Goal: Task Accomplishment & Management: Use online tool/utility

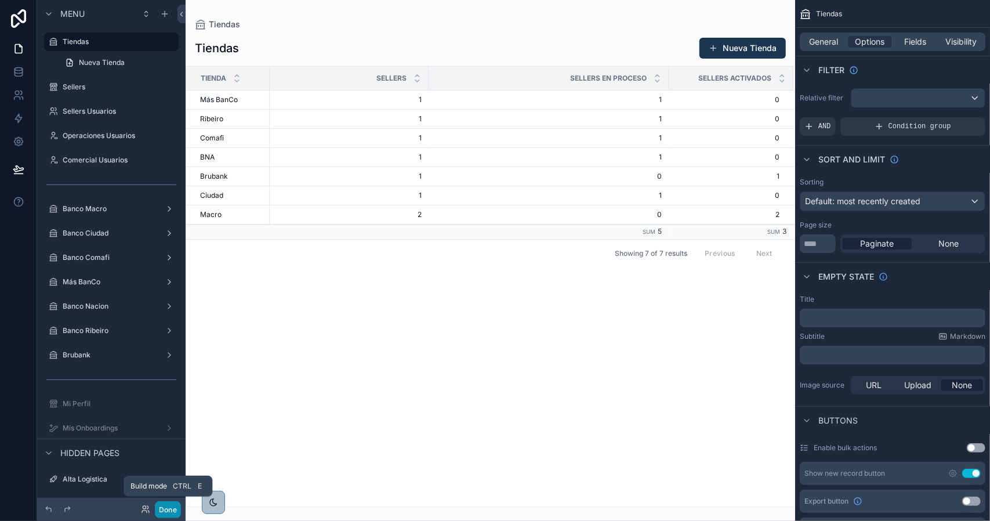
click at [169, 511] on button "Done" at bounding box center [168, 509] width 26 height 17
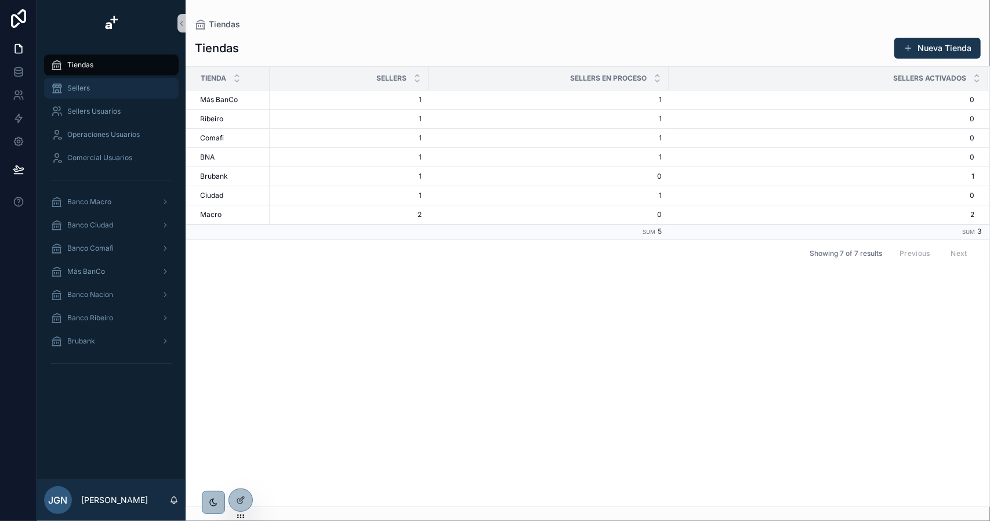
click at [93, 95] on div "Sellers" at bounding box center [111, 88] width 121 height 19
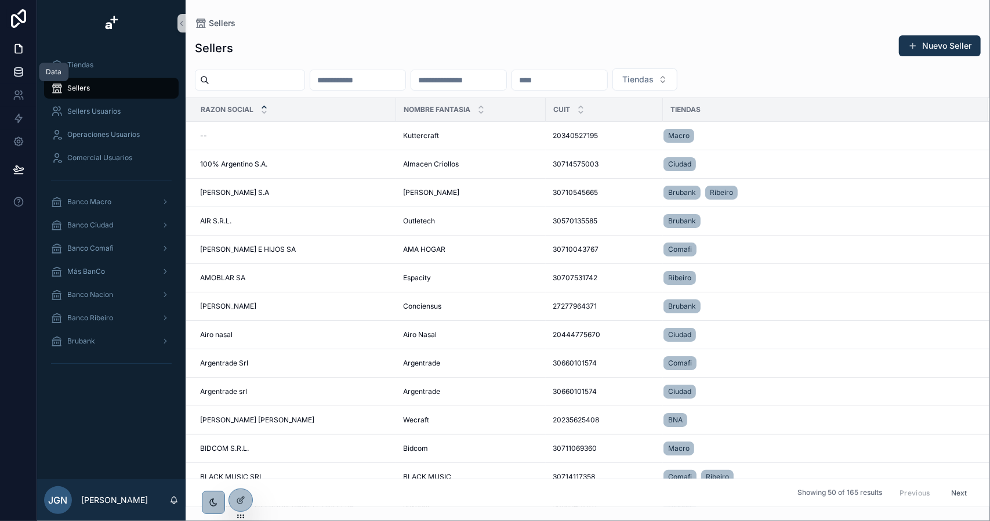
click at [20, 74] on icon at bounding box center [19, 72] width 12 height 12
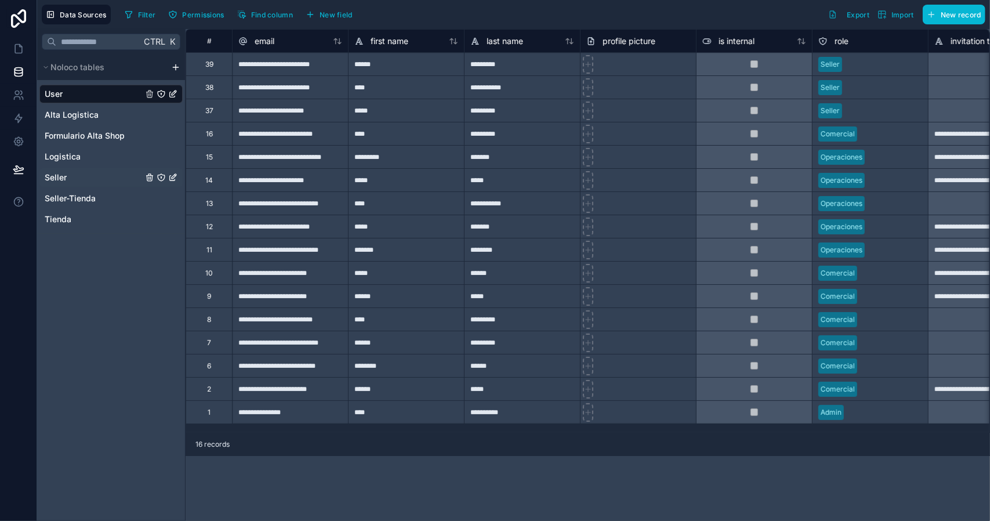
click at [64, 178] on span "Seller" at bounding box center [56, 178] width 22 height 12
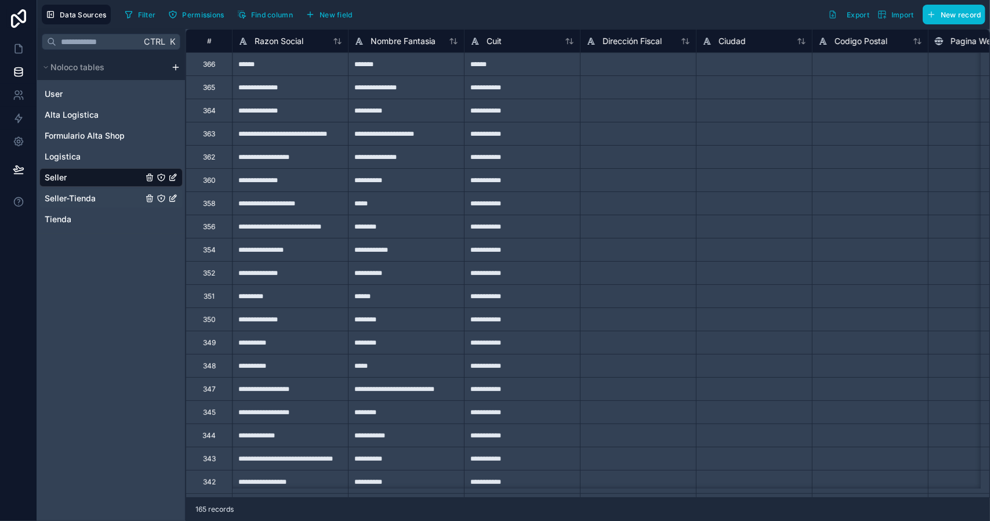
click at [86, 199] on span "Seller-Tienda" at bounding box center [70, 198] width 51 height 12
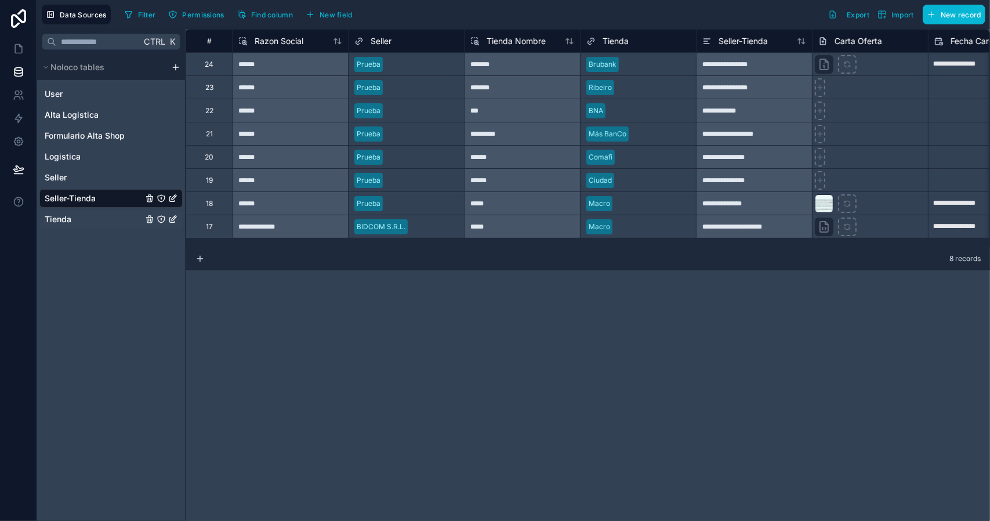
click at [67, 216] on span "Tienda" at bounding box center [58, 219] width 27 height 12
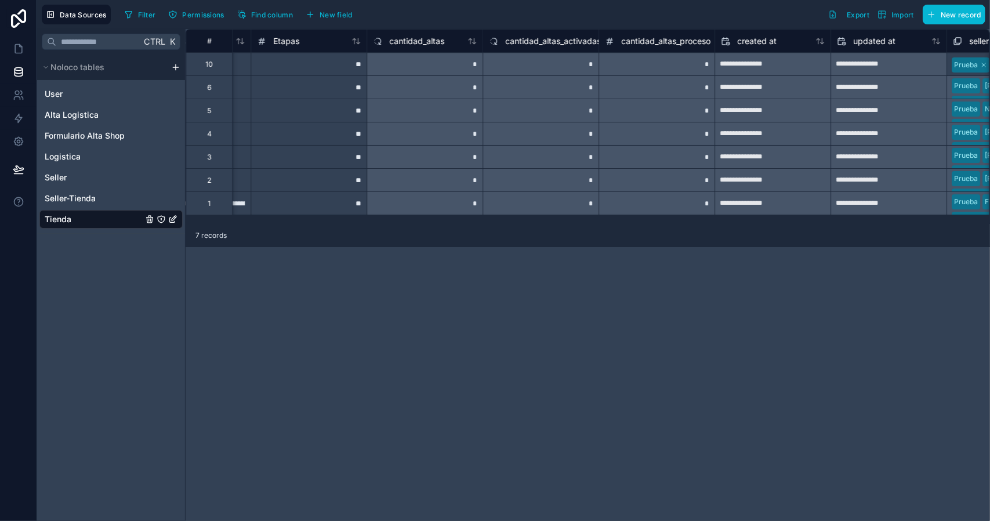
scroll to position [0, 2147]
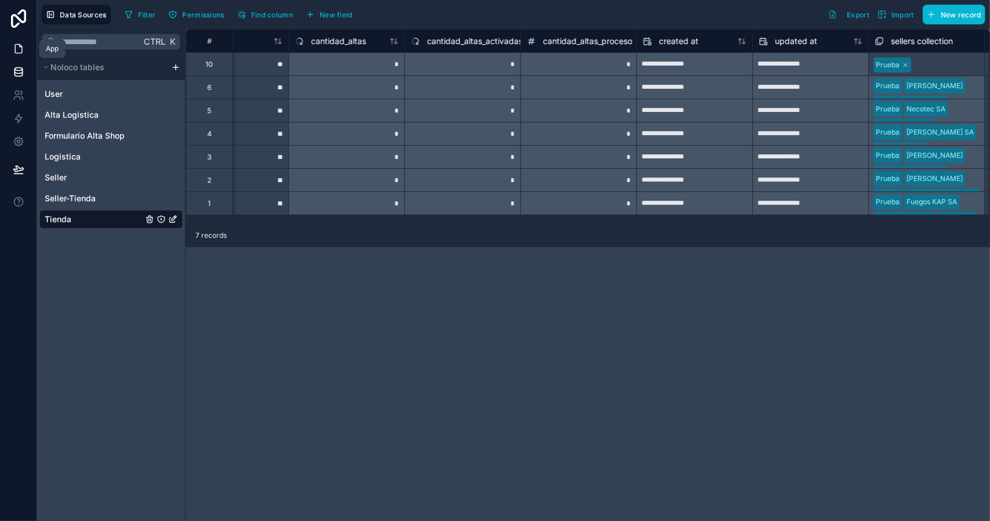
click at [24, 49] on link at bounding box center [18, 48] width 37 height 23
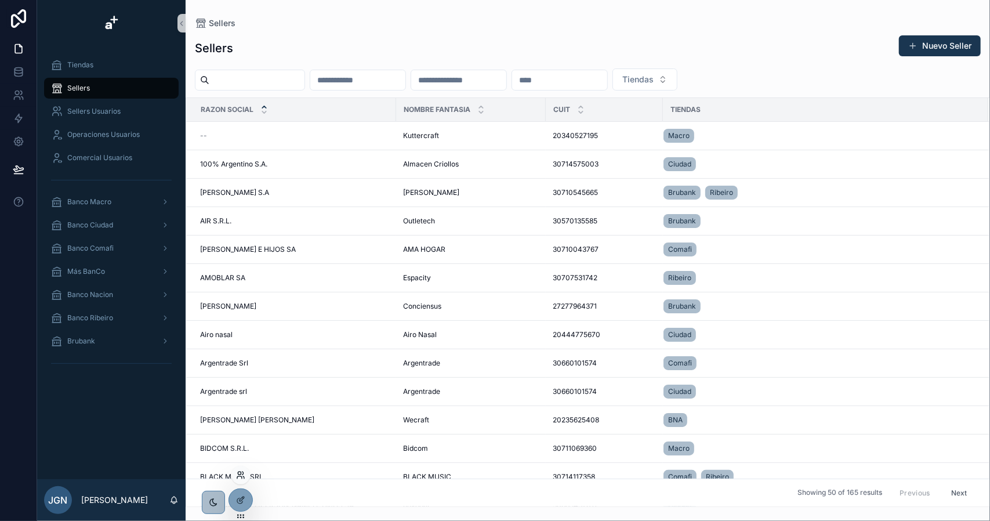
click at [239, 476] on icon at bounding box center [239, 477] width 5 height 2
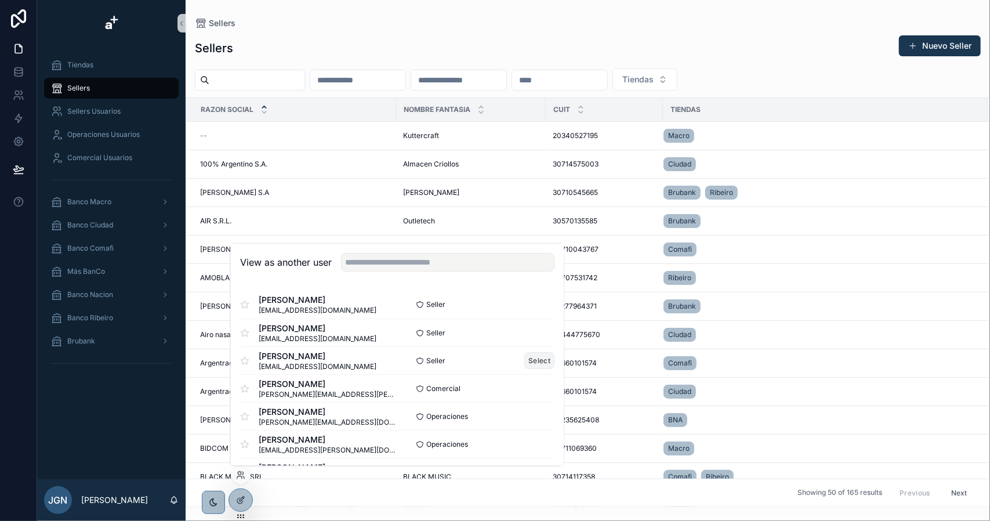
click at [531, 361] on button "Select" at bounding box center [539, 360] width 30 height 17
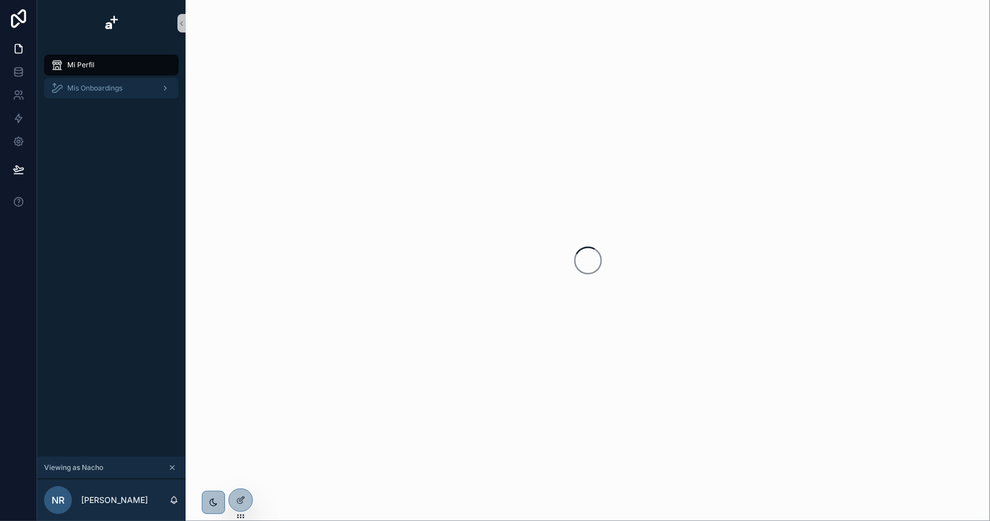
click at [101, 86] on span "Mis Onboardings" at bounding box center [94, 87] width 55 height 9
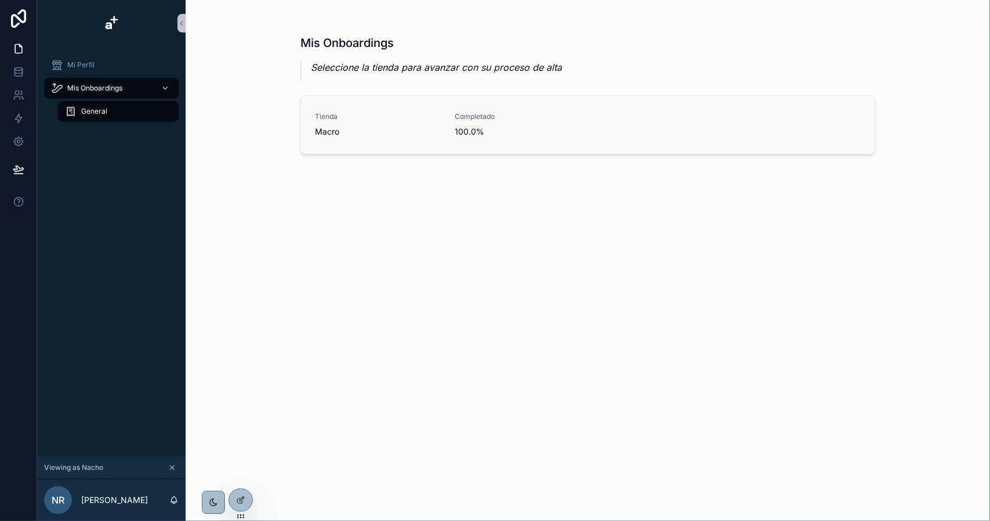
click at [368, 123] on div "[PERSON_NAME]" at bounding box center [378, 125] width 126 height 26
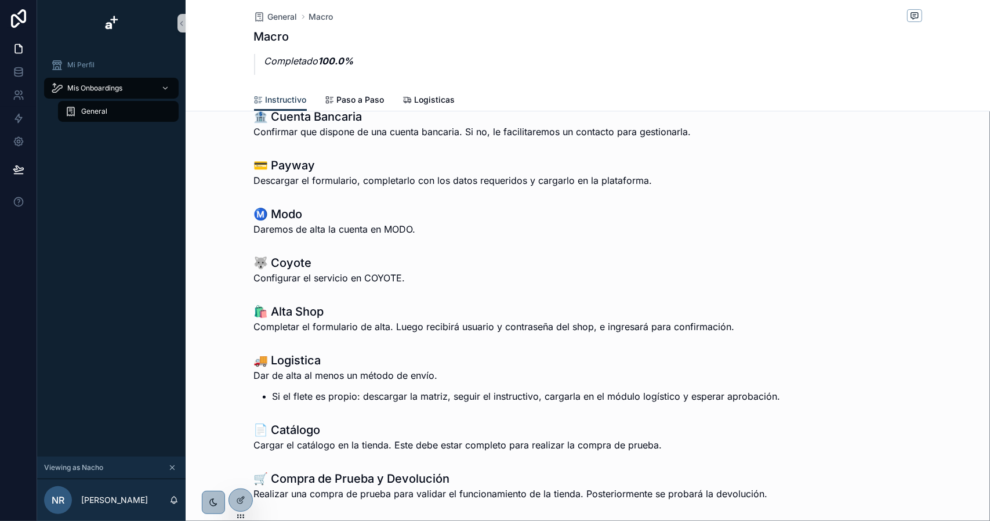
scroll to position [174, 0]
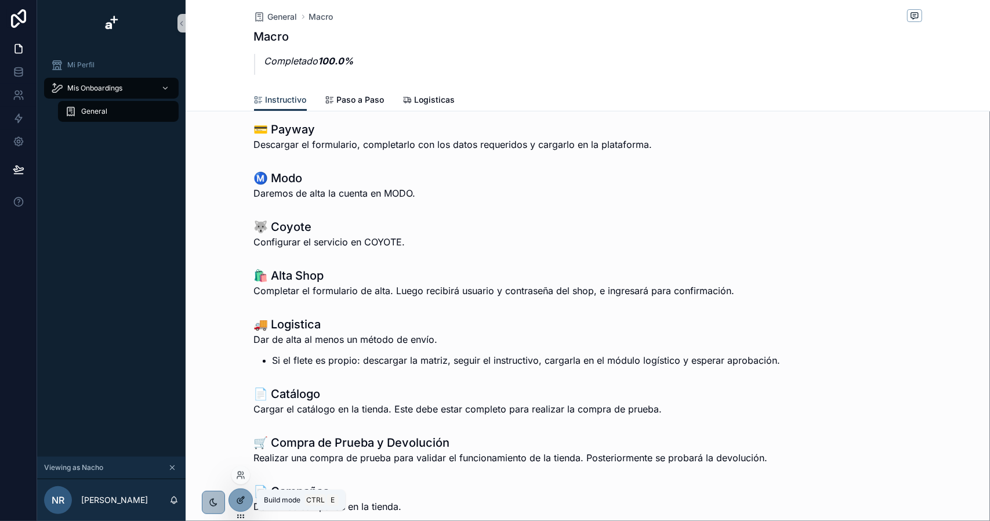
click at [242, 498] on icon at bounding box center [240, 499] width 9 height 9
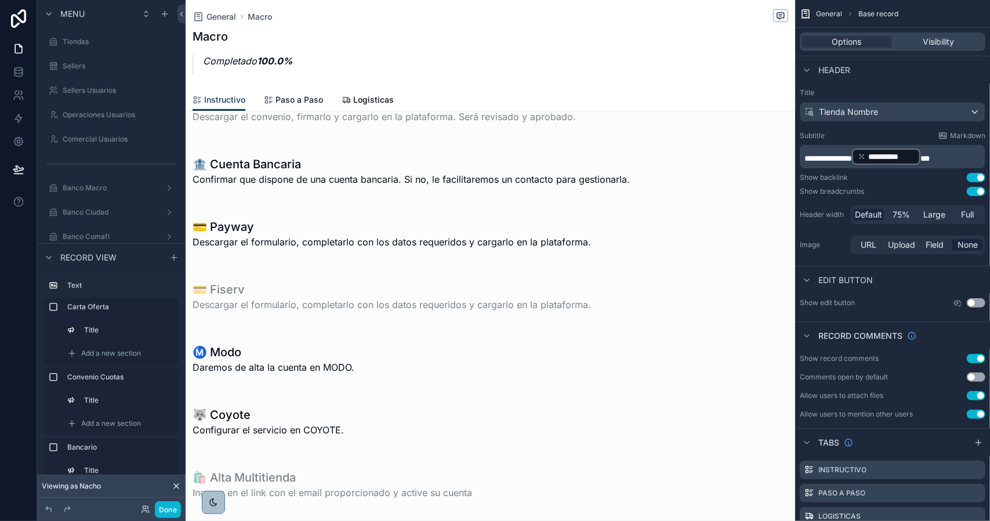
click at [304, 95] on span "Paso a Paso" at bounding box center [299, 100] width 48 height 12
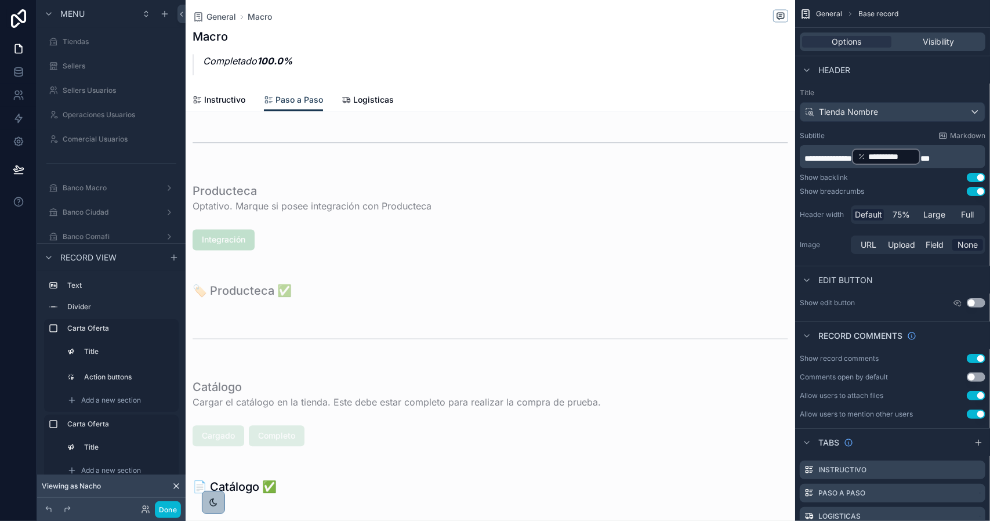
scroll to position [1681, 0]
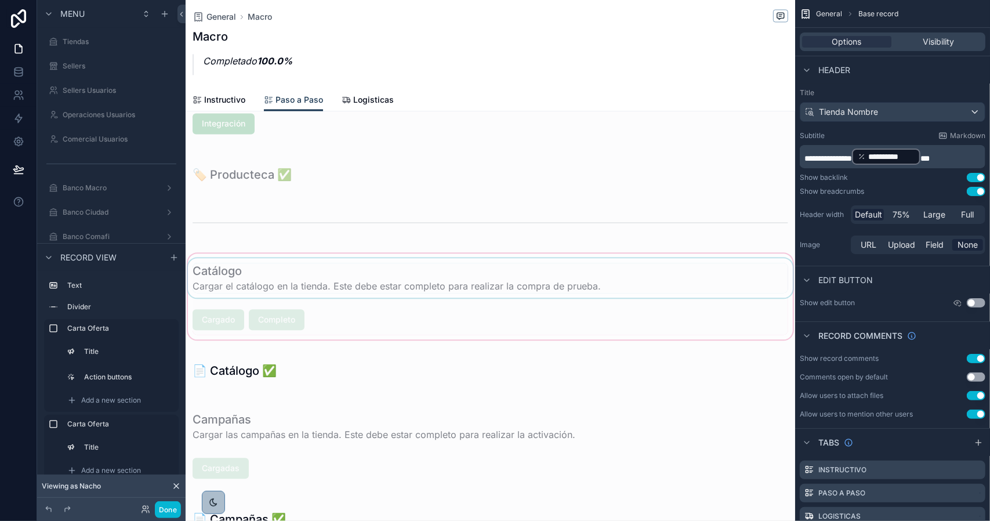
click at [308, 289] on div "scrollable content" at bounding box center [490, 296] width 609 height 90
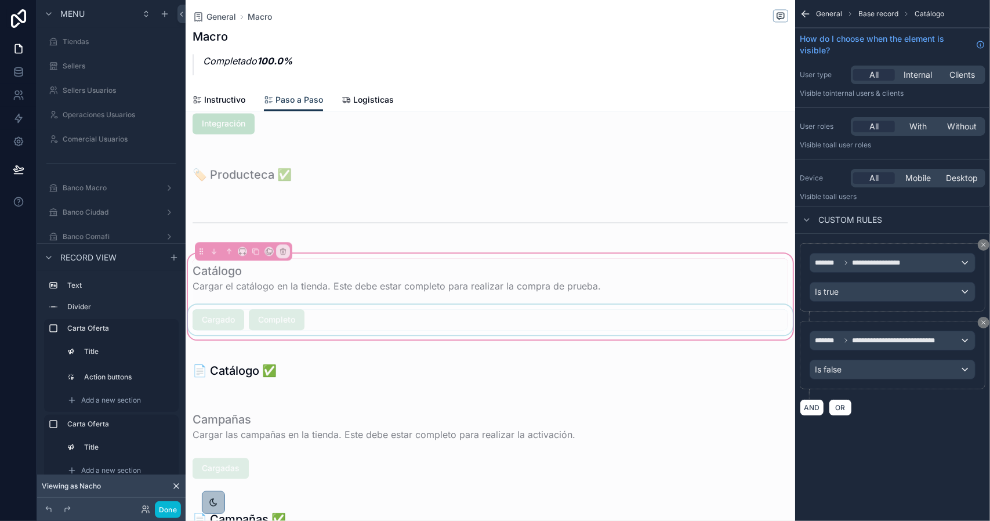
click at [322, 318] on div "scrollable content" at bounding box center [490, 319] width 609 height 30
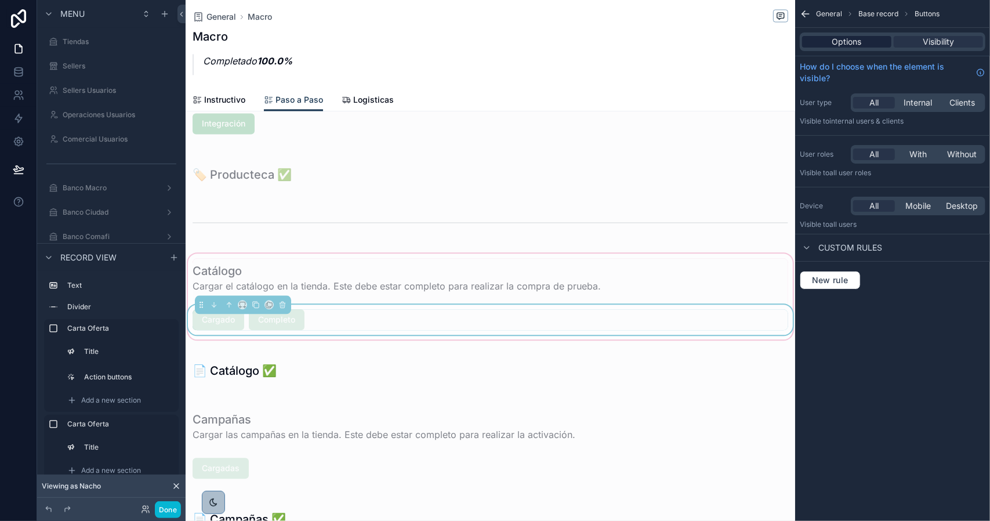
click at [835, 39] on span "Options" at bounding box center [847, 42] width 30 height 12
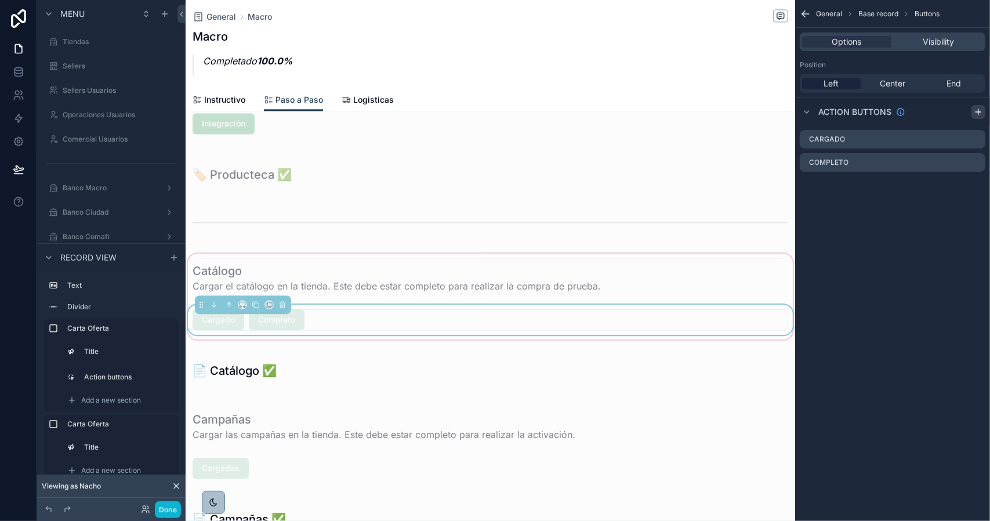
click at [978, 112] on icon "scrollable content" at bounding box center [977, 111] width 9 height 9
click at [976, 185] on icon "scrollable content" at bounding box center [975, 185] width 9 height 9
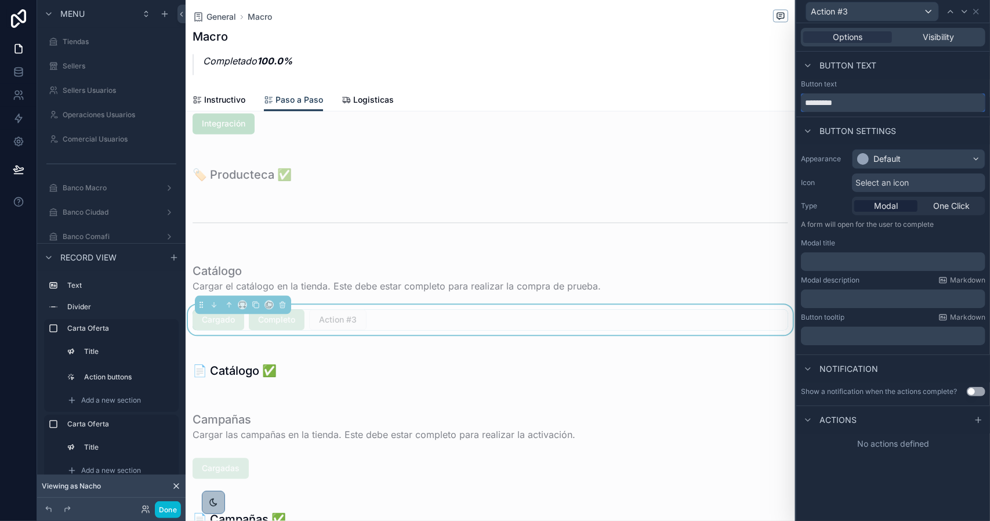
click at [869, 100] on input "*********" at bounding box center [893, 102] width 184 height 19
type input "**********"
click at [891, 164] on div "Default" at bounding box center [886, 159] width 27 height 12
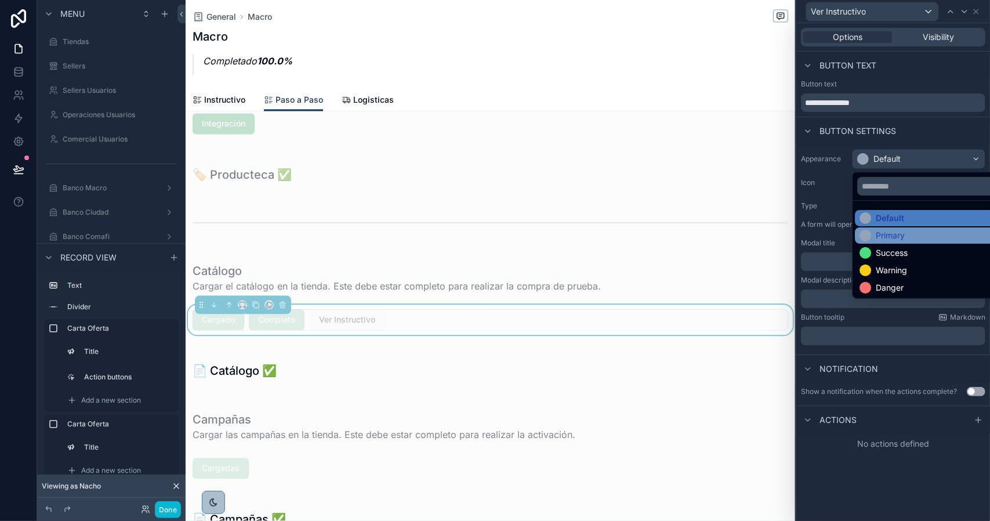
click at [902, 228] on div "Primary" at bounding box center [932, 235] width 155 height 16
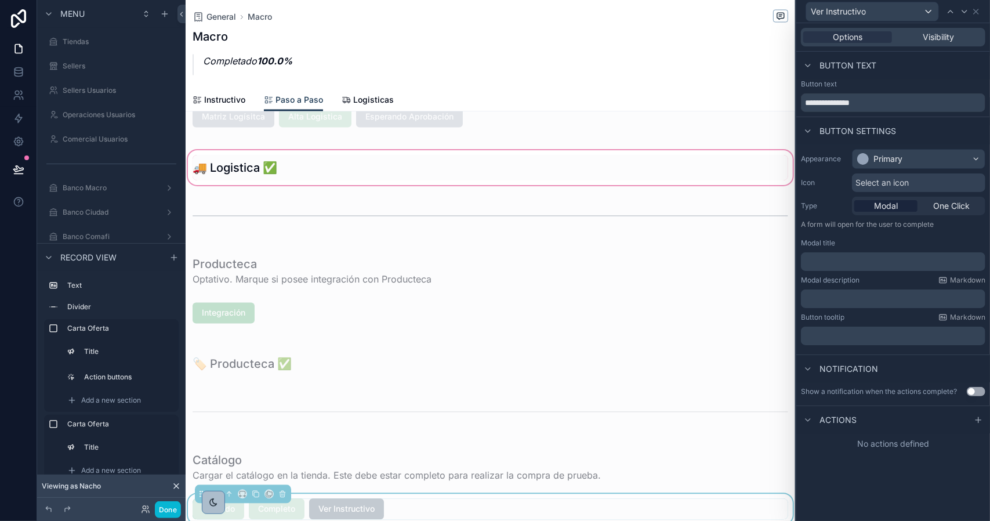
scroll to position [1449, 0]
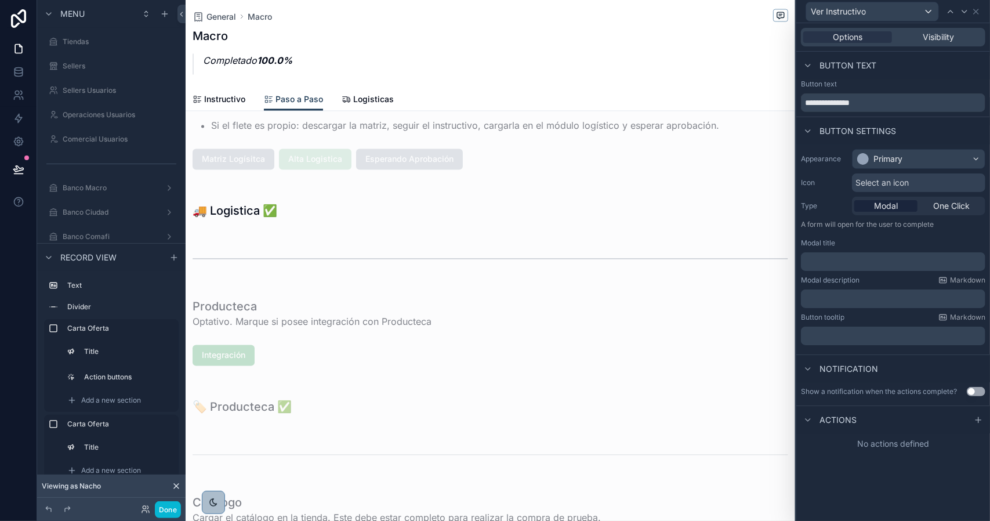
click at [978, 416] on icon at bounding box center [977, 419] width 9 height 9
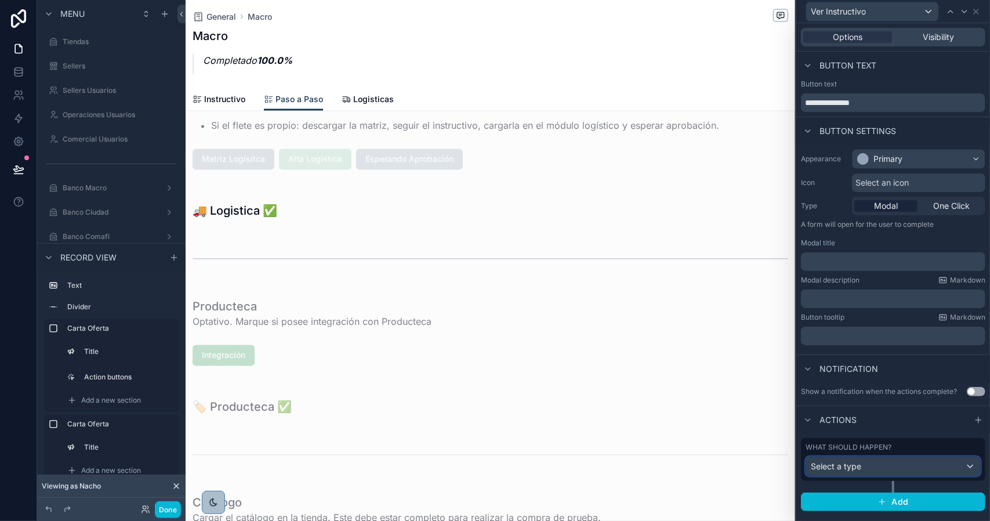
click at [888, 462] on div "Select a type" at bounding box center [893, 466] width 174 height 19
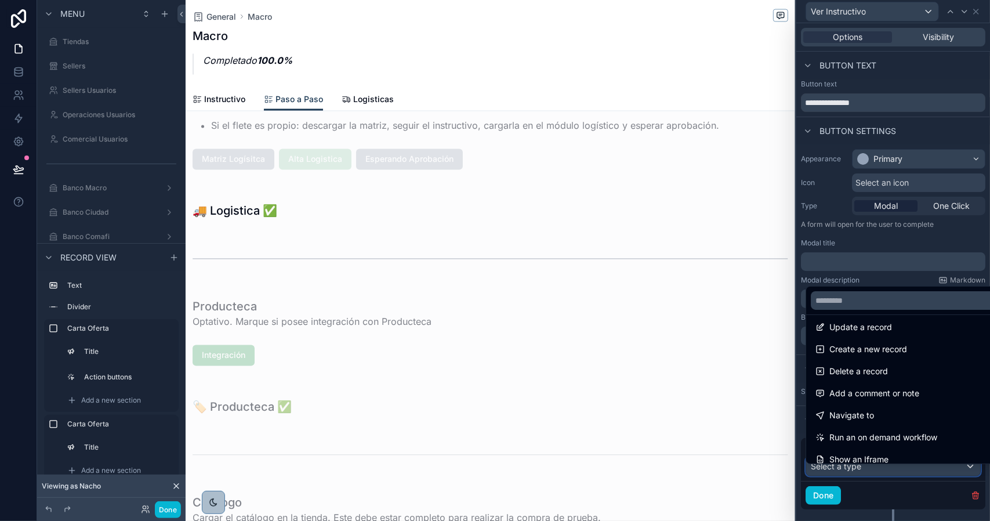
scroll to position [0, 0]
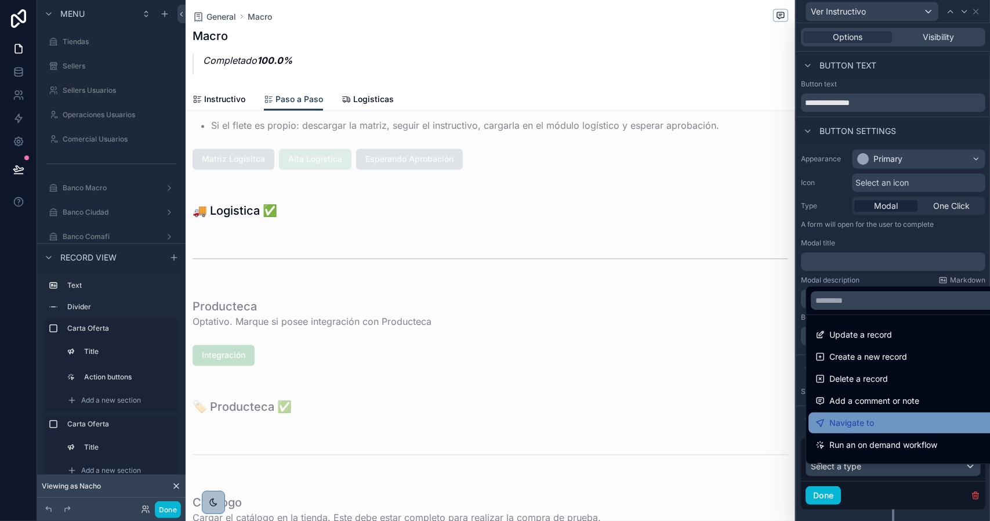
click at [873, 417] on div "Navigate to" at bounding box center [906, 423] width 183 height 14
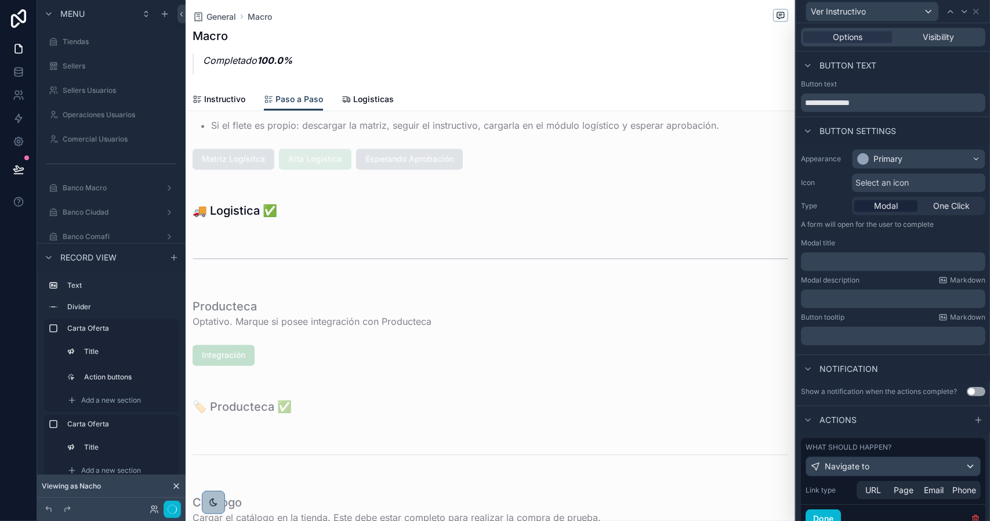
scroll to position [53, 0]
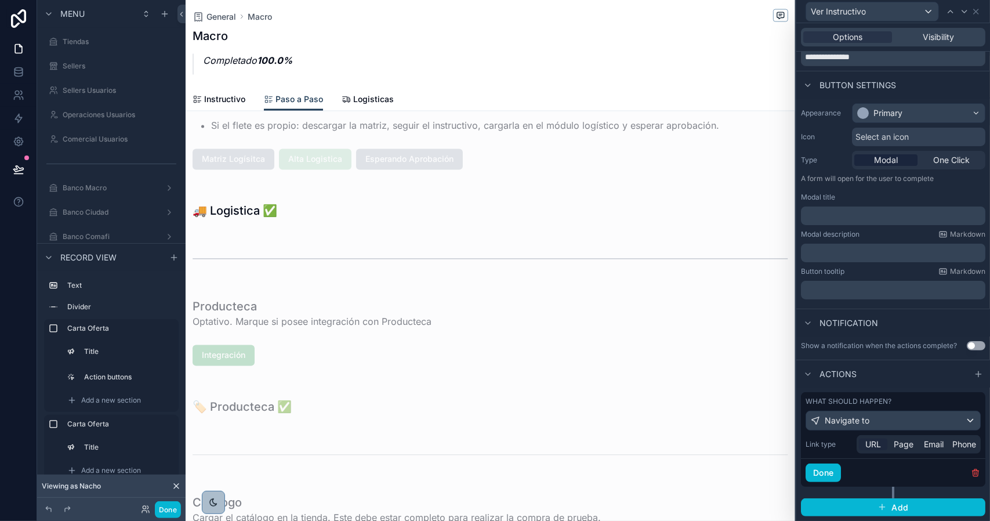
click at [873, 446] on span "URL" at bounding box center [873, 444] width 16 height 12
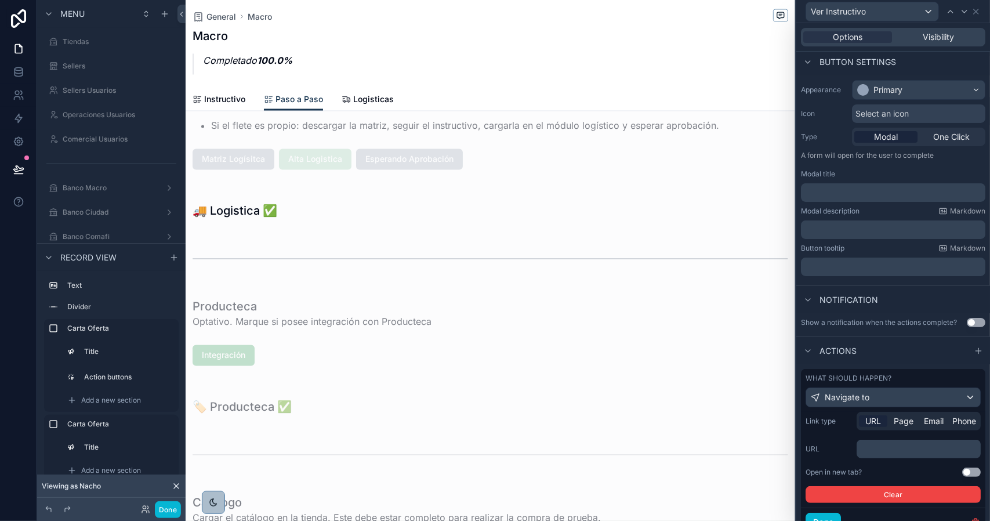
scroll to position [125, 0]
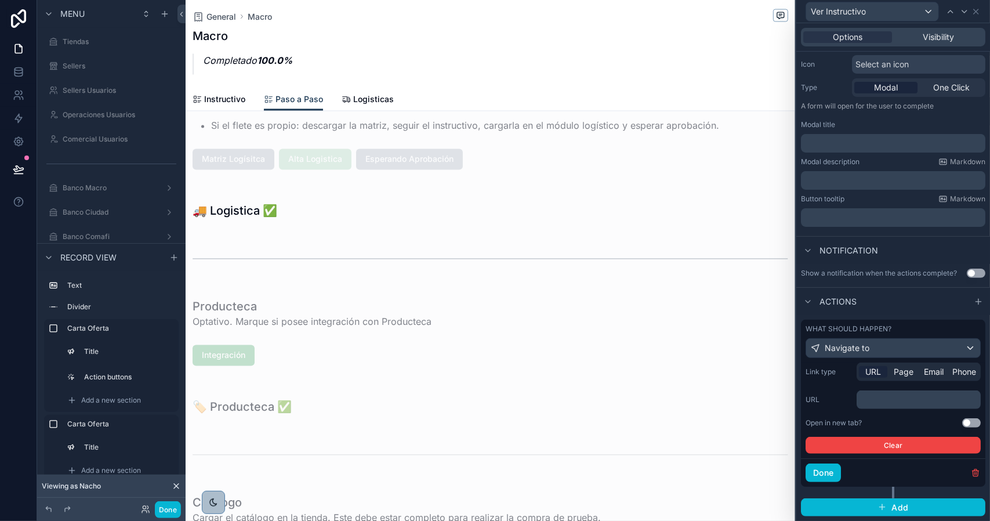
click at [962, 424] on button "Use setting" at bounding box center [971, 422] width 19 height 9
click at [902, 402] on p "﻿" at bounding box center [919, 400] width 117 height 12
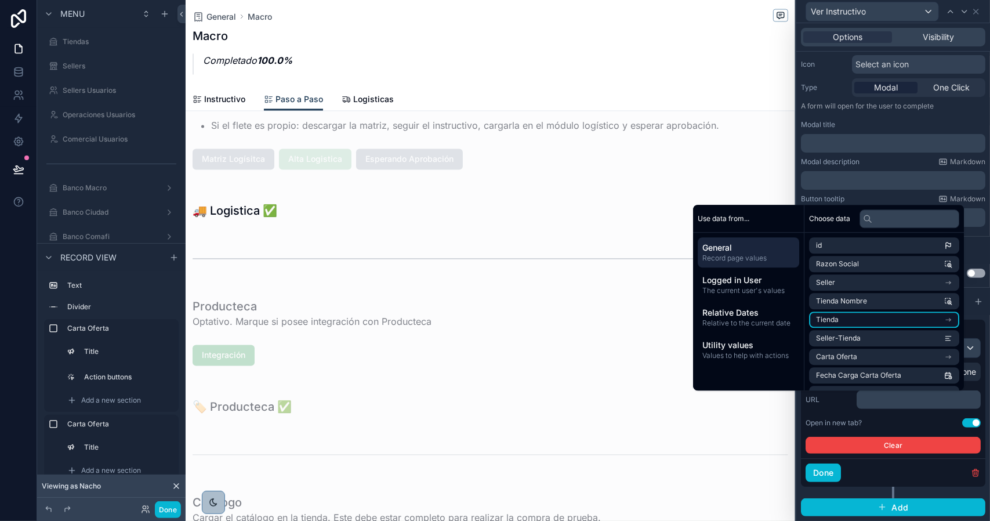
click at [946, 319] on icon "scrollable content" at bounding box center [948, 319] width 5 height 0
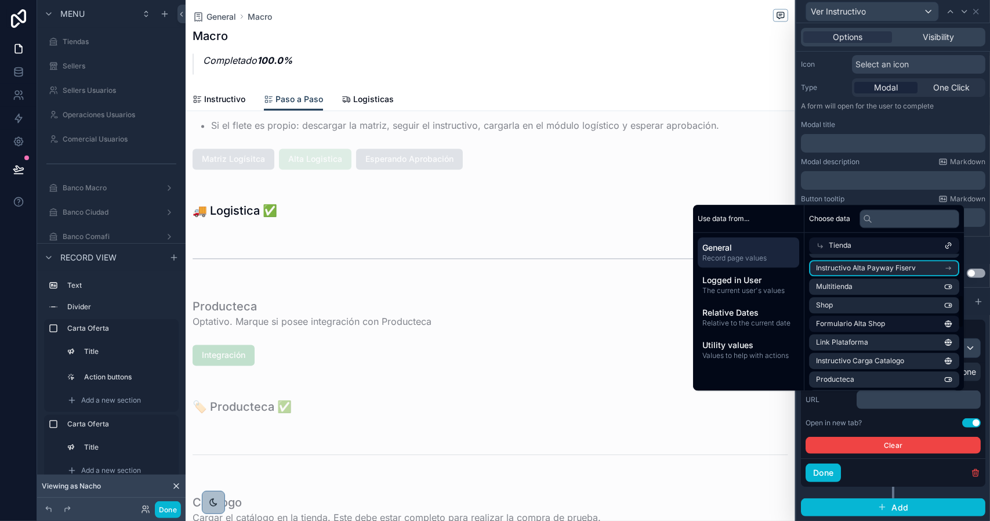
scroll to position [174, 0]
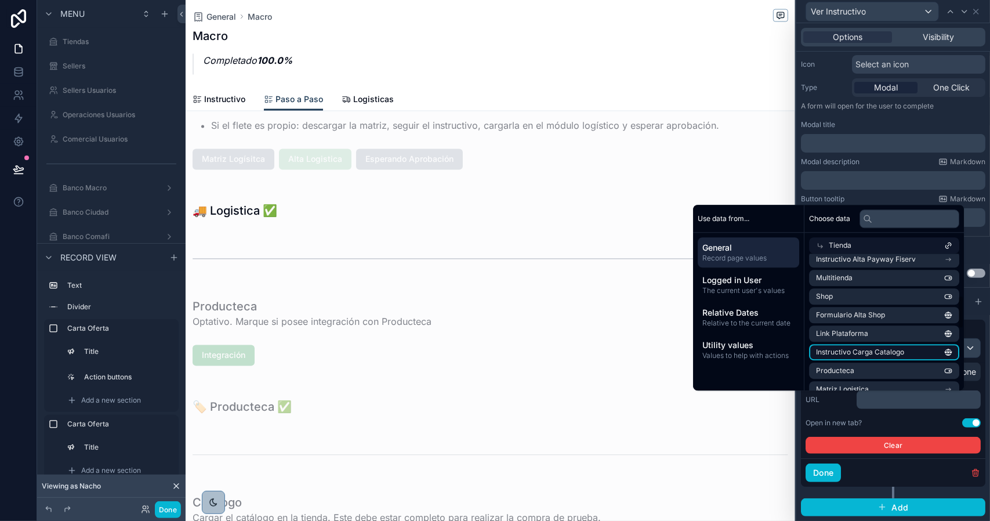
click at [891, 350] on span "Instructivo Carga Catalogo" at bounding box center [860, 351] width 88 height 9
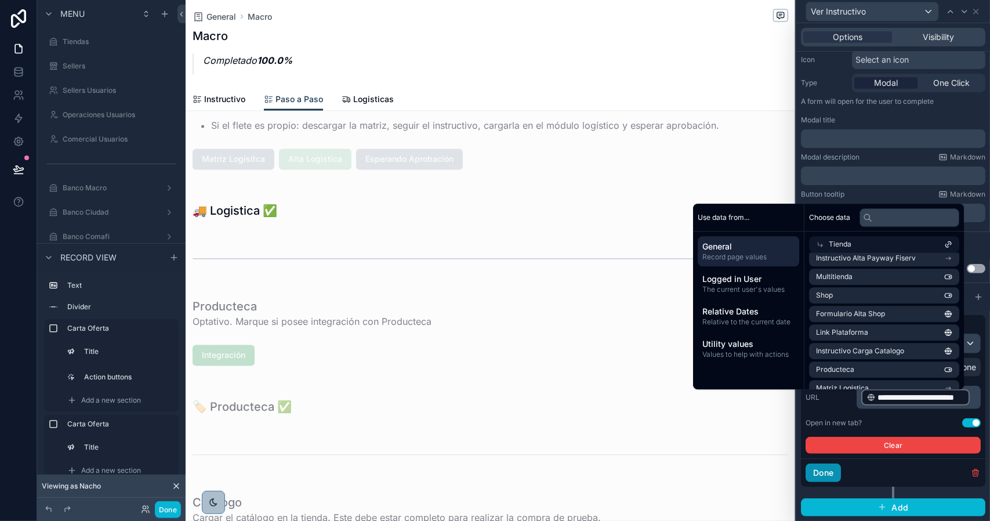
click at [834, 477] on button "Done" at bounding box center [822, 472] width 35 height 19
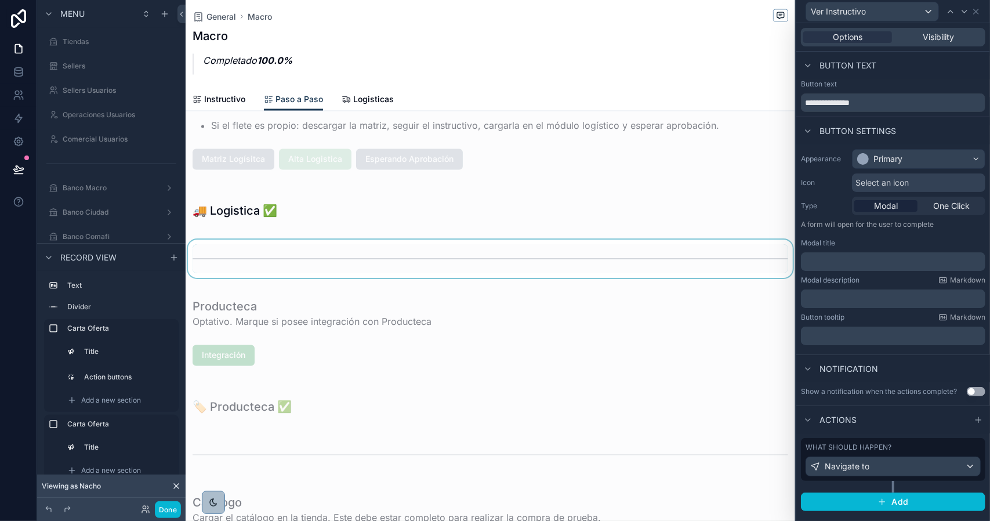
scroll to position [1681, 0]
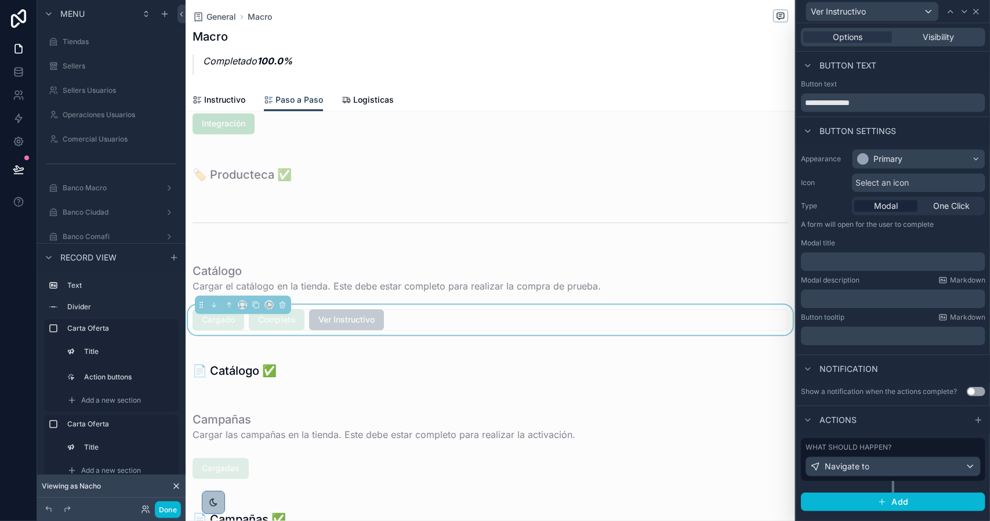
click at [977, 11] on icon at bounding box center [975, 11] width 9 height 9
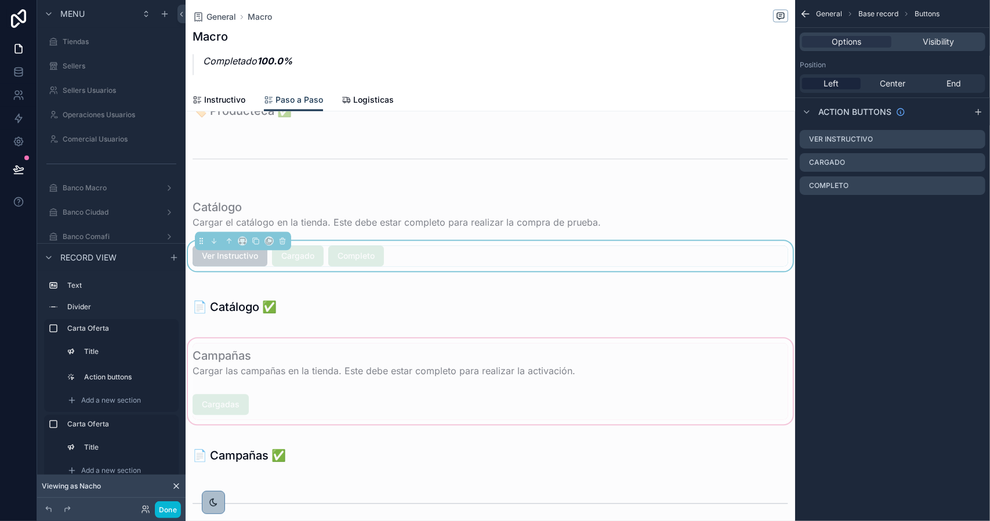
scroll to position [1565, 0]
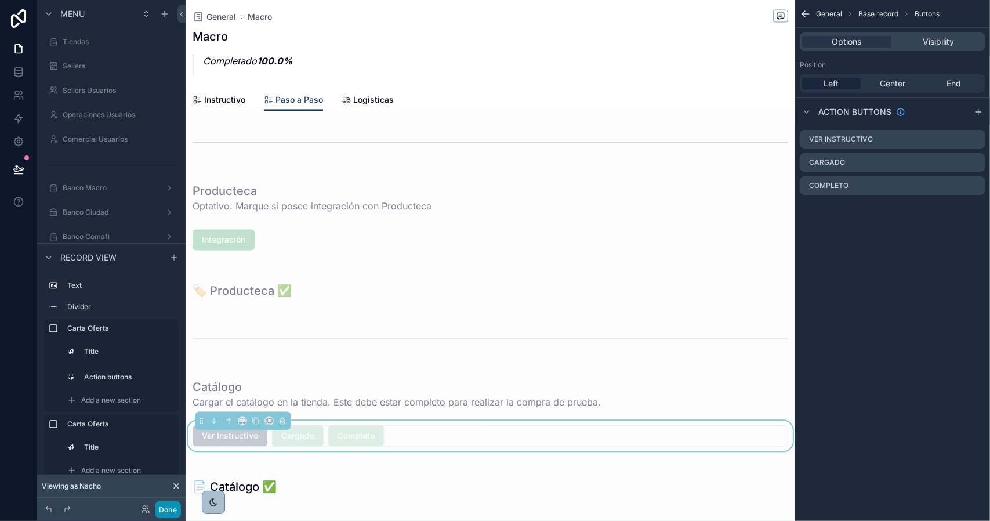
click at [169, 514] on button "Done" at bounding box center [168, 509] width 26 height 17
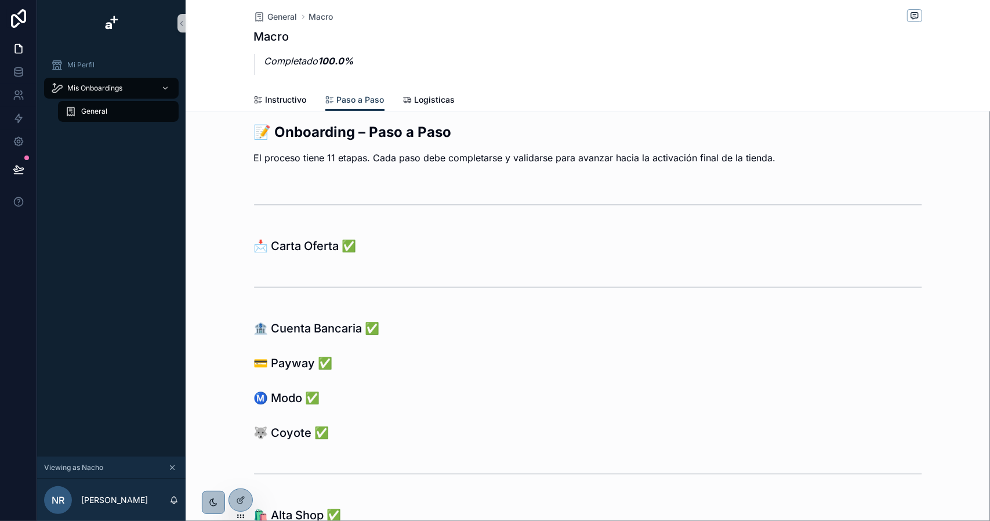
scroll to position [0, 0]
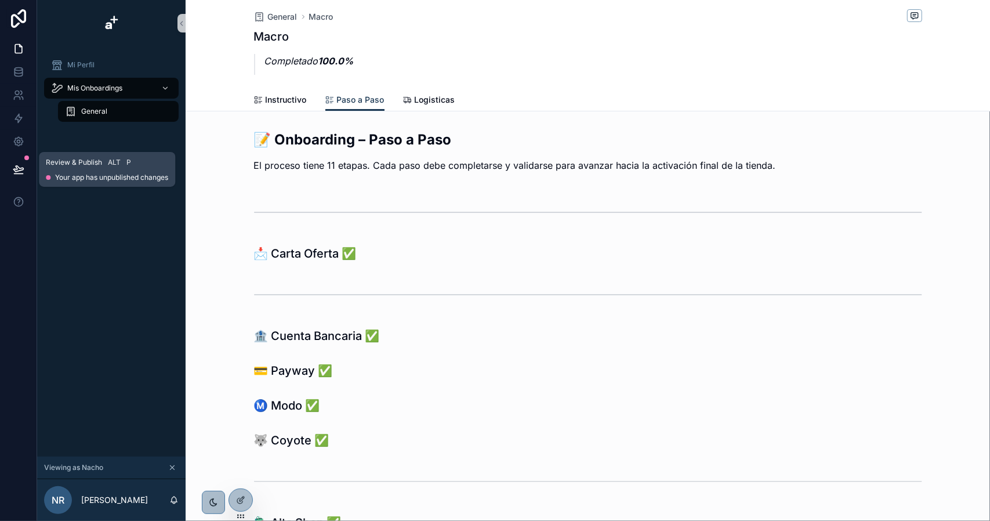
click at [22, 169] on icon at bounding box center [18, 169] width 10 height 6
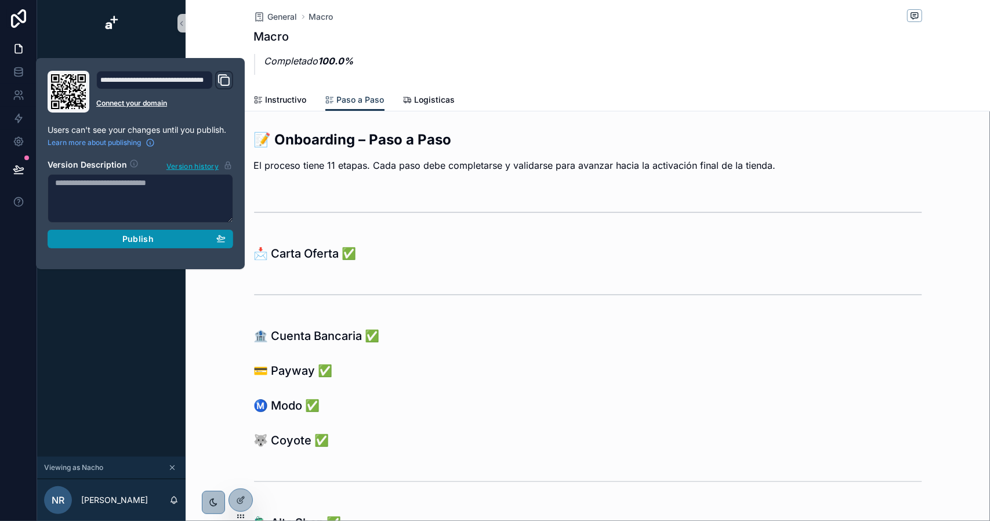
click at [142, 235] on span "Publish" at bounding box center [137, 239] width 31 height 10
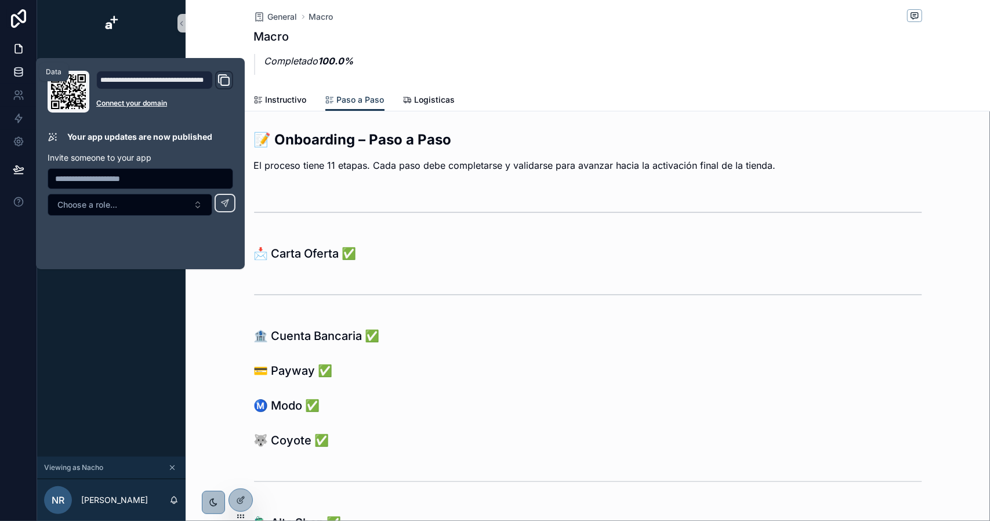
click at [21, 68] on icon at bounding box center [18, 69] width 8 height 3
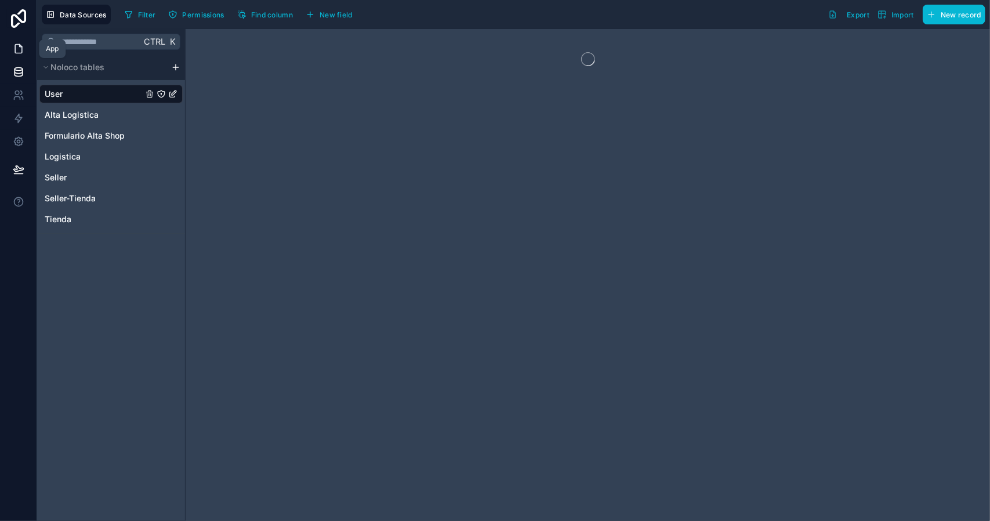
click at [19, 47] on icon at bounding box center [19, 49] width 12 height 12
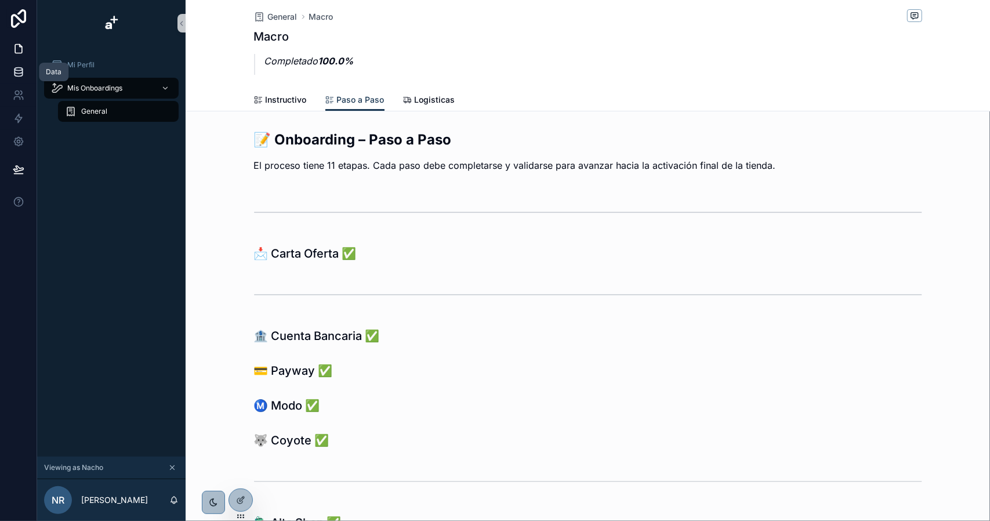
click at [13, 77] on icon at bounding box center [19, 72] width 12 height 12
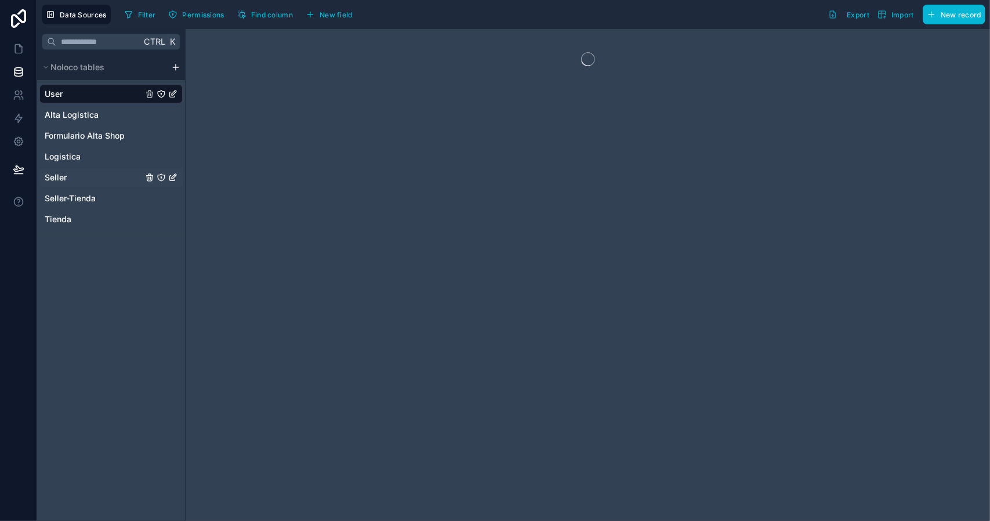
click at [69, 176] on div "Seller" at bounding box center [110, 177] width 143 height 19
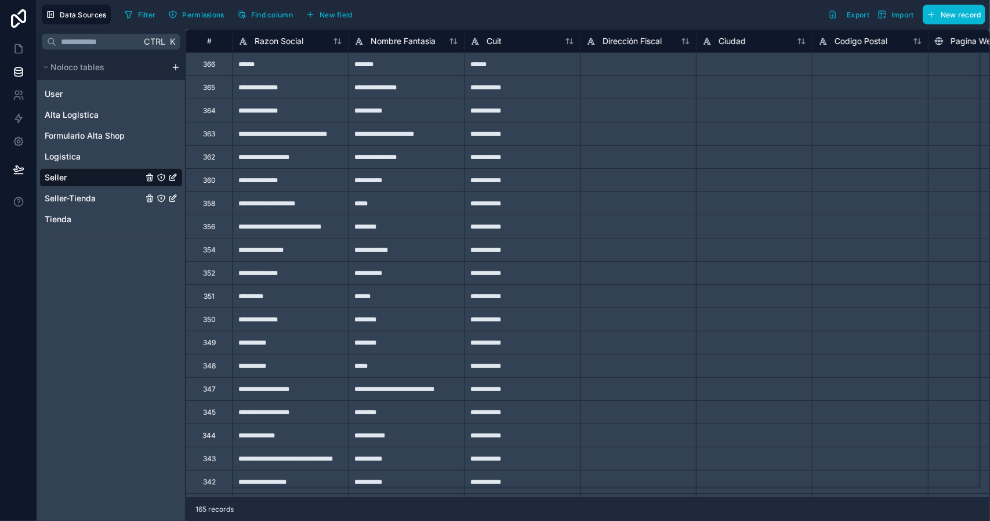
drag, startPoint x: 92, startPoint y: 201, endPoint x: 156, endPoint y: 207, distance: 64.6
click at [92, 201] on span "Seller-Tienda" at bounding box center [70, 198] width 51 height 12
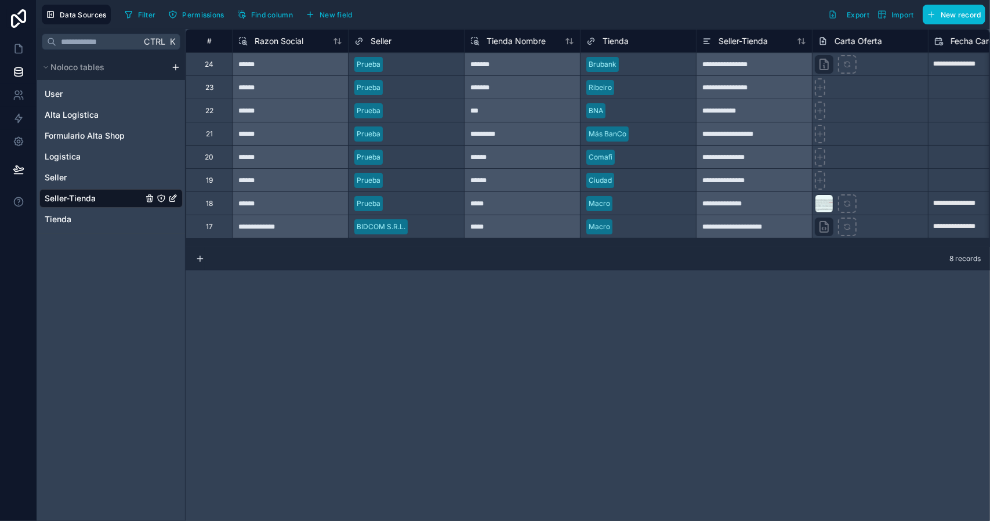
click at [210, 204] on div "18" at bounding box center [209, 203] width 7 height 9
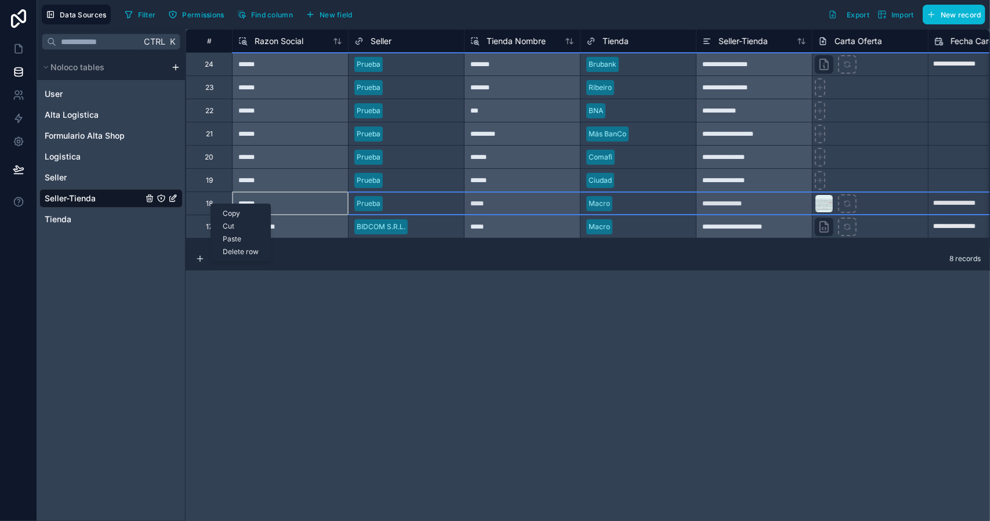
click at [250, 254] on div "Delete row" at bounding box center [240, 251] width 59 height 13
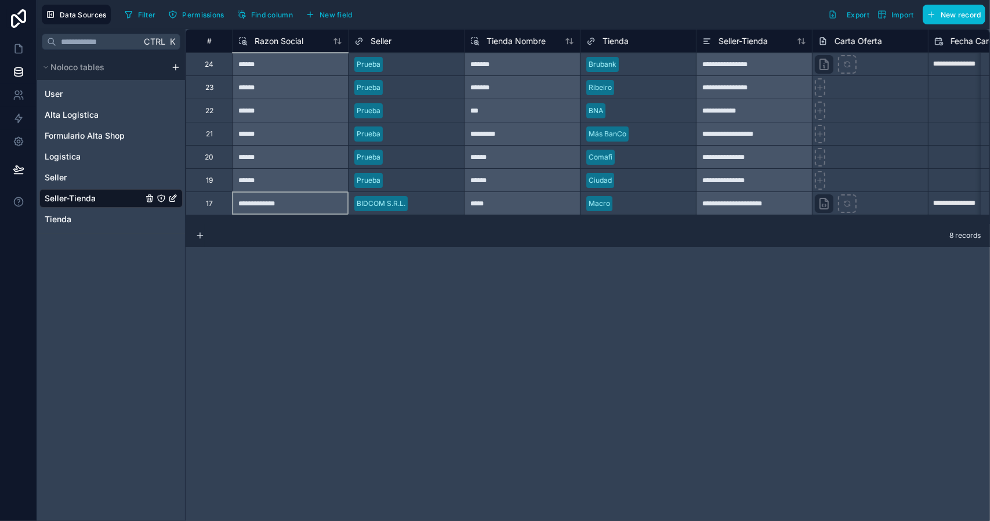
type input "**********"
click at [17, 51] on icon at bounding box center [19, 49] width 12 height 12
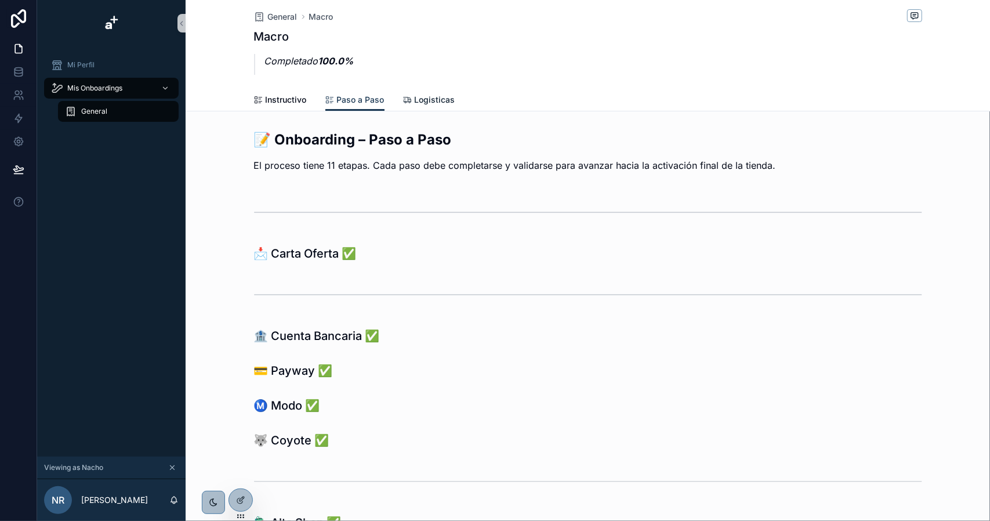
click at [422, 100] on span "Logisticas" at bounding box center [435, 100] width 41 height 12
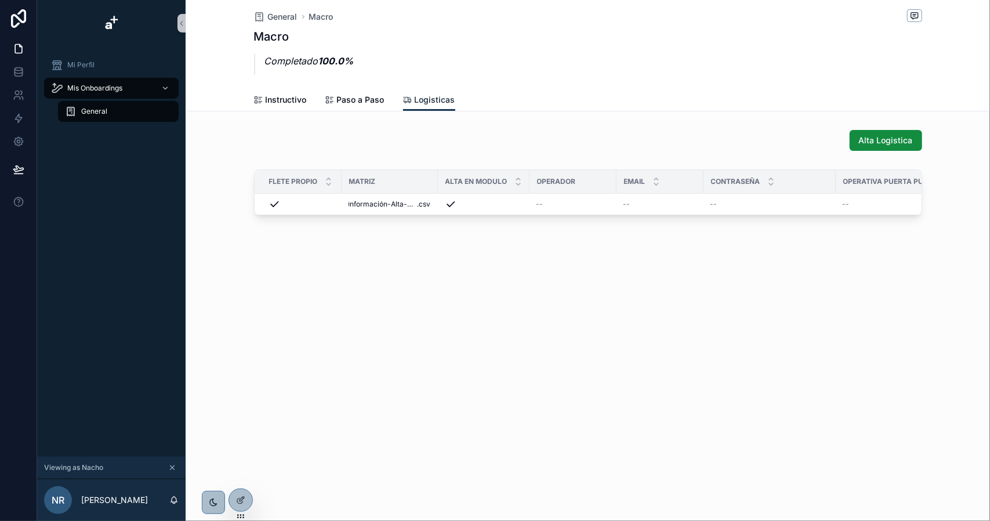
click at [434, 96] on span "Logisticas" at bounding box center [435, 100] width 41 height 12
click at [238, 496] on icon at bounding box center [240, 499] width 9 height 9
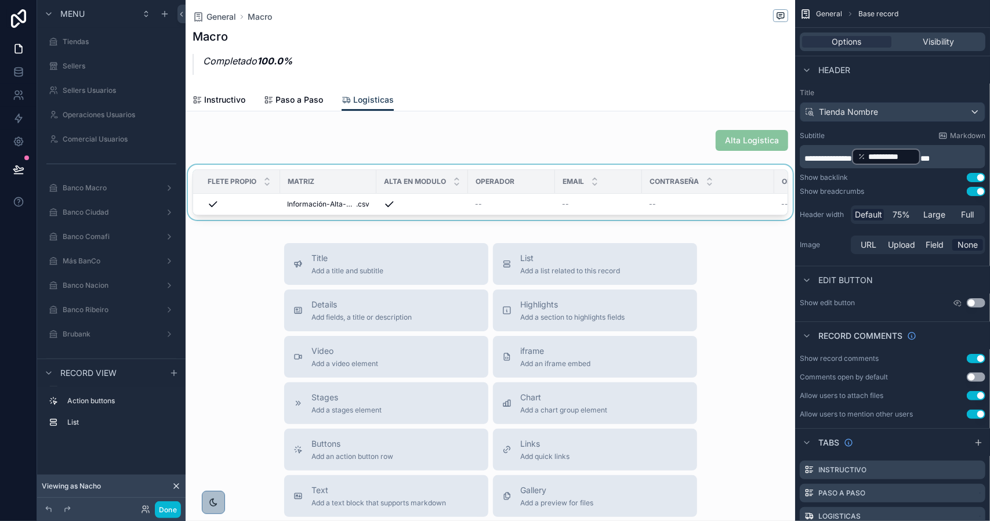
click at [512, 204] on div "scrollable content" at bounding box center [490, 195] width 609 height 60
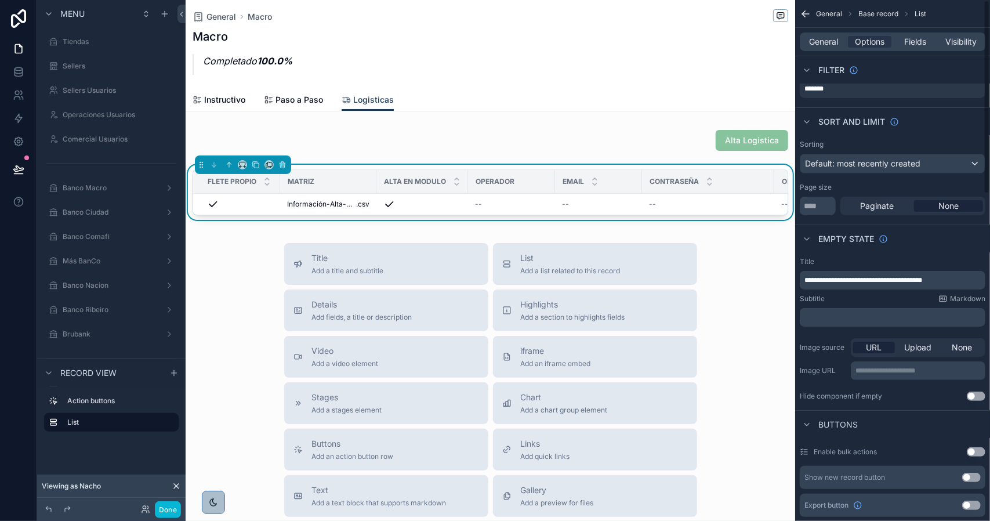
scroll to position [348, 0]
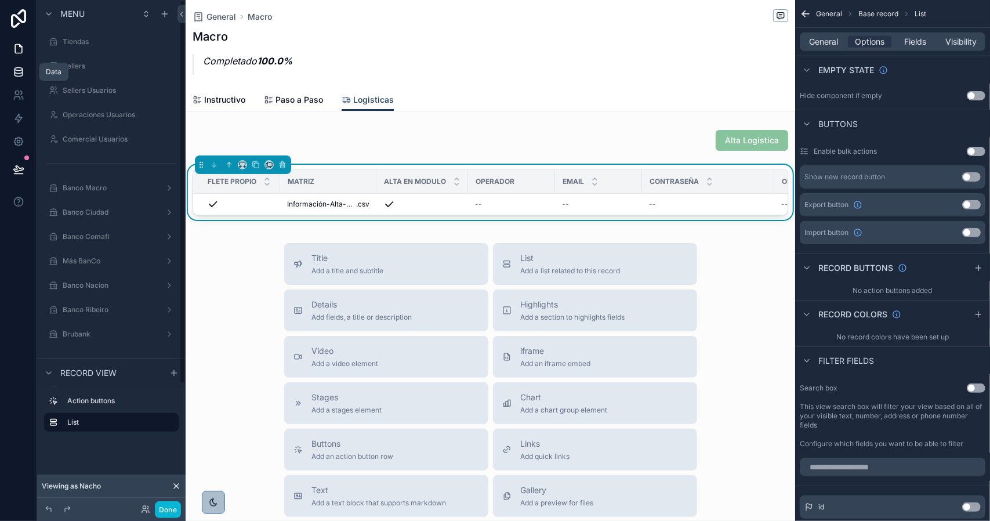
click at [19, 72] on icon at bounding box center [18, 71] width 8 height 5
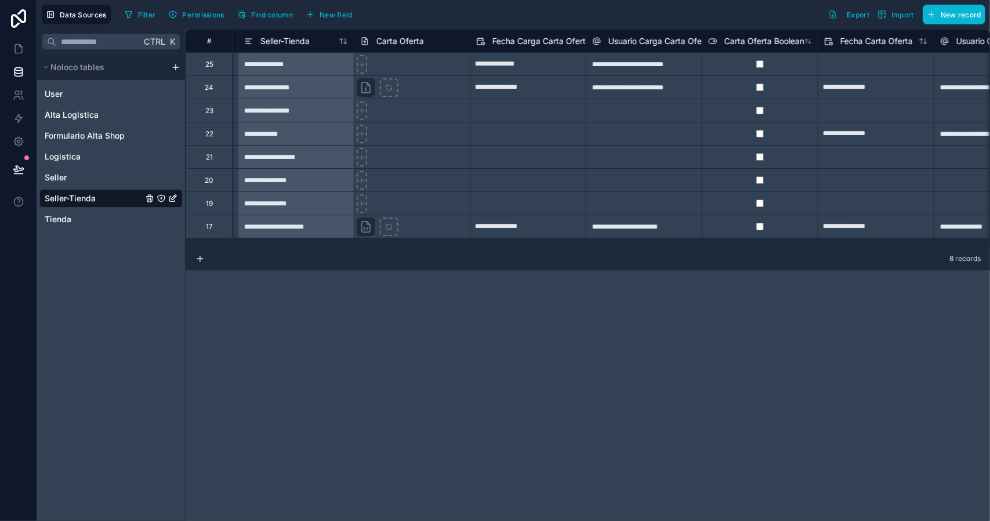
scroll to position [0, 477]
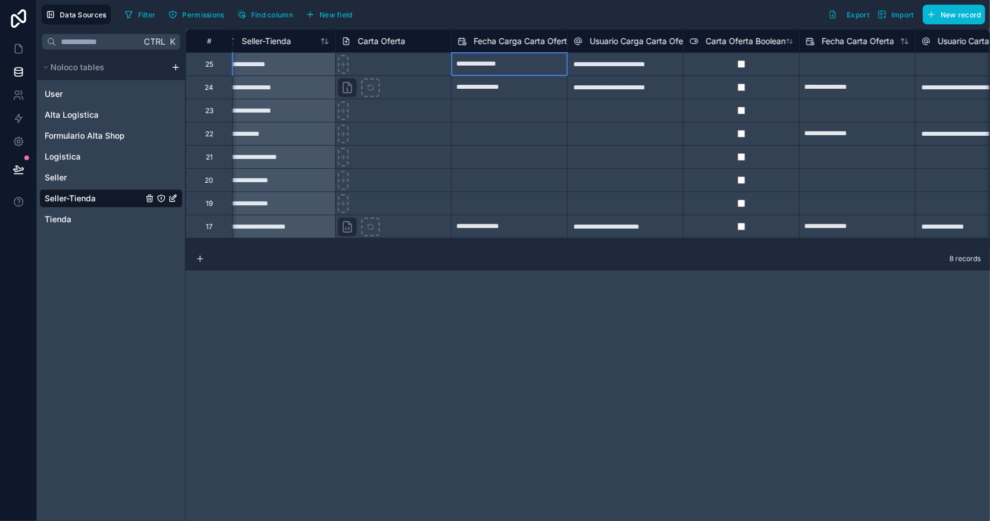
click at [483, 65] on input "**********" at bounding box center [509, 64] width 115 height 19
select select "****"
select select "*"
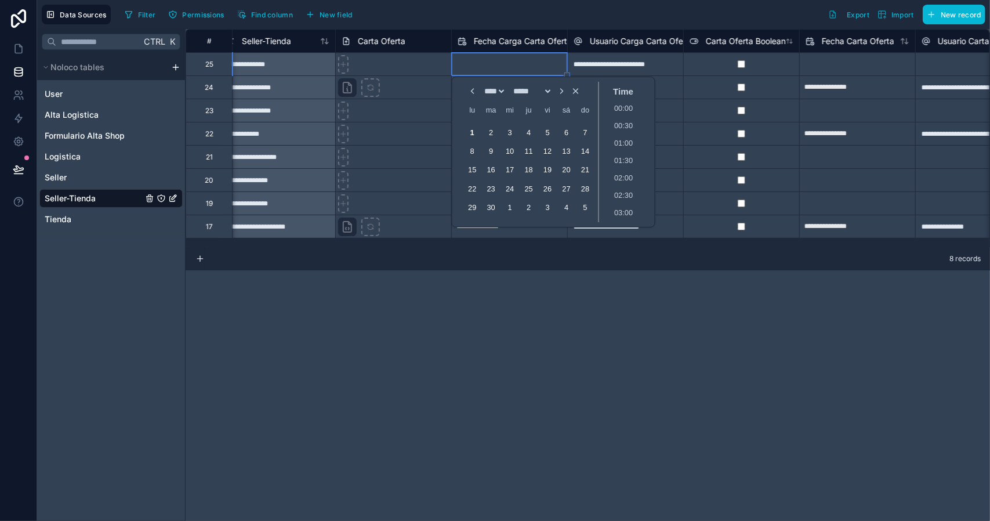
click at [616, 60] on div "**********" at bounding box center [625, 63] width 116 height 23
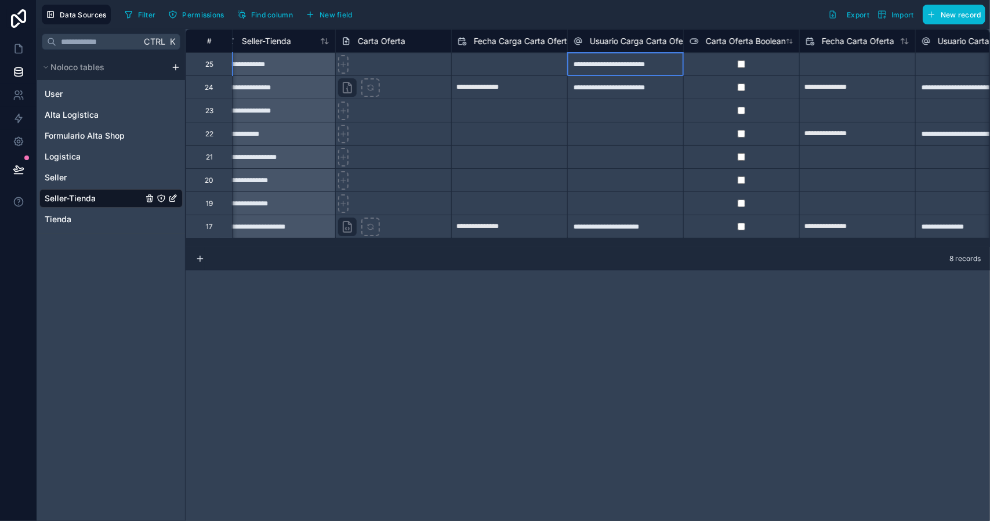
click at [631, 70] on div "**********" at bounding box center [625, 63] width 116 height 23
click at [645, 139] on div at bounding box center [625, 133] width 116 height 23
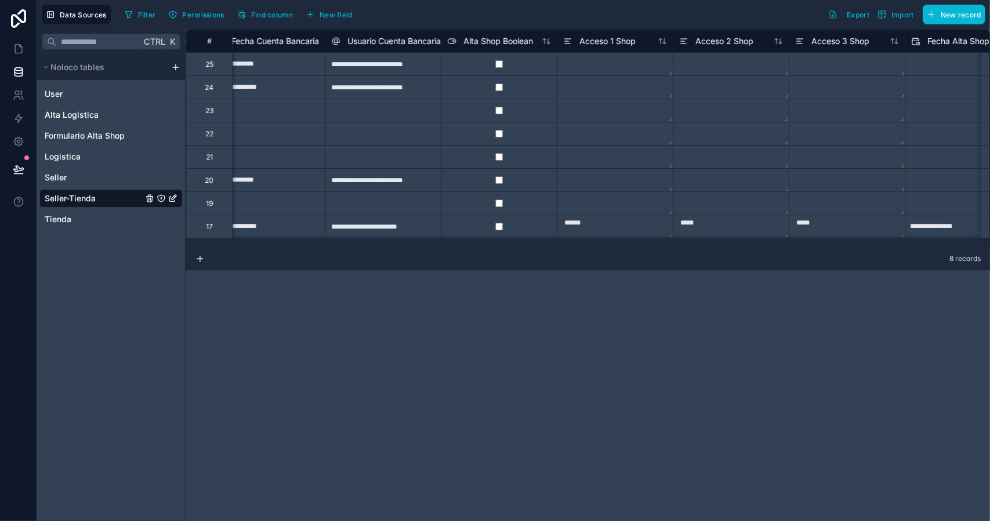
scroll to position [0, 0]
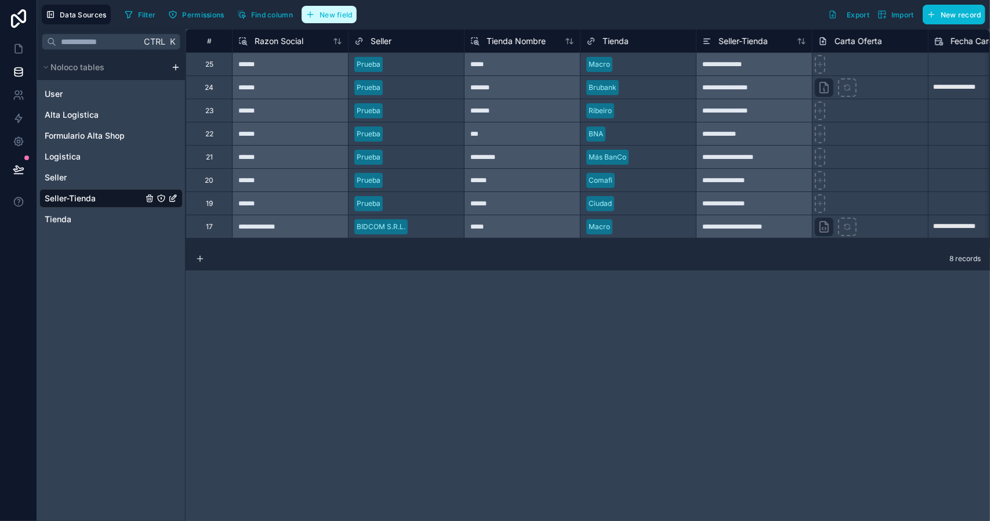
click at [329, 15] on span "New field" at bounding box center [335, 14] width 33 height 9
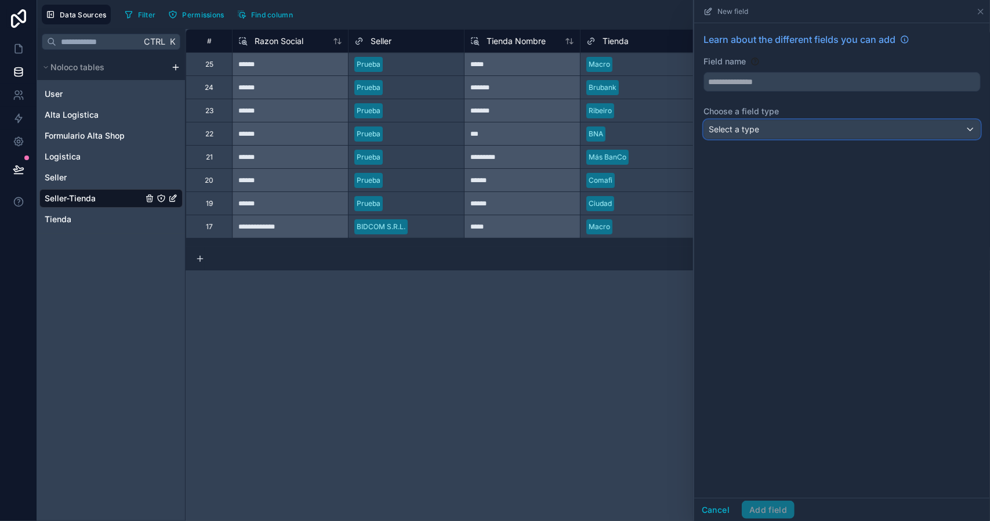
click at [751, 126] on span "Select a type" at bounding box center [734, 129] width 50 height 10
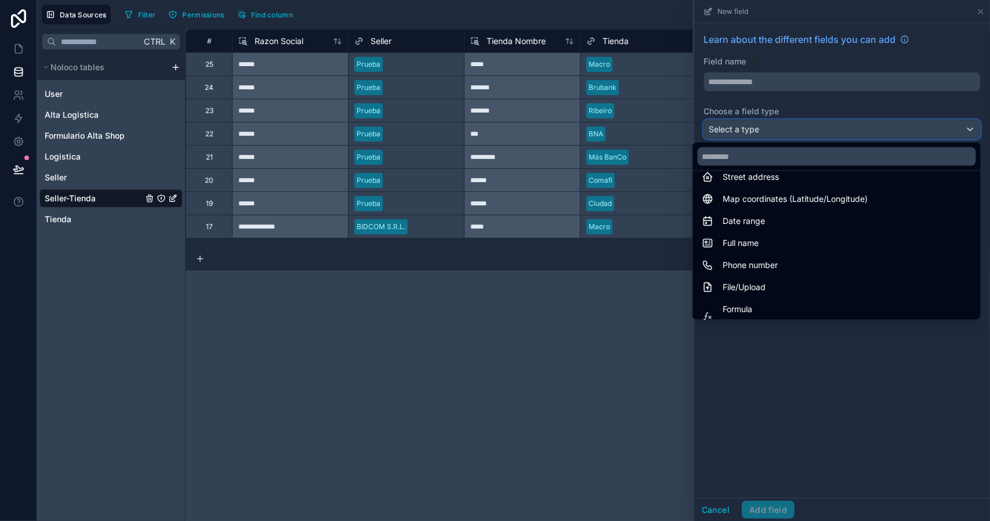
scroll to position [232, 0]
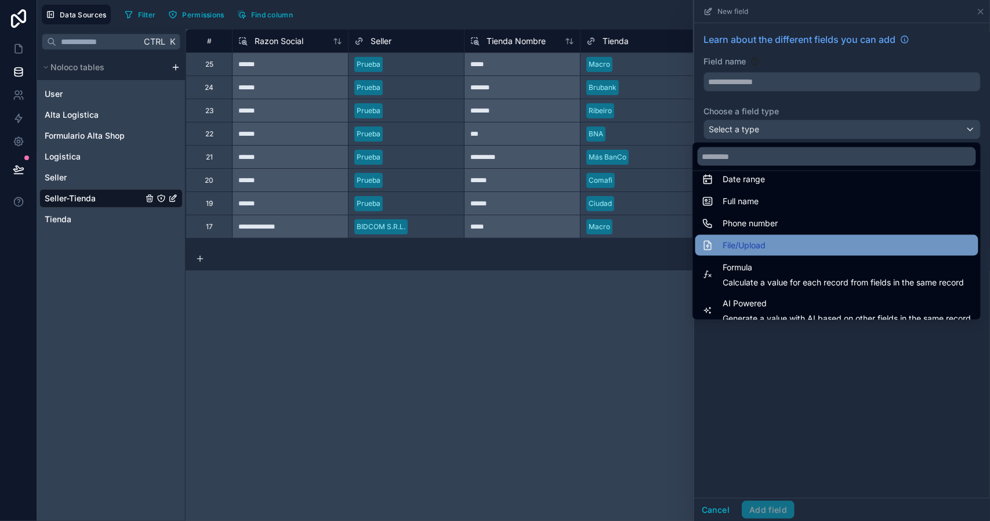
click at [773, 239] on div "File/Upload" at bounding box center [836, 245] width 269 height 14
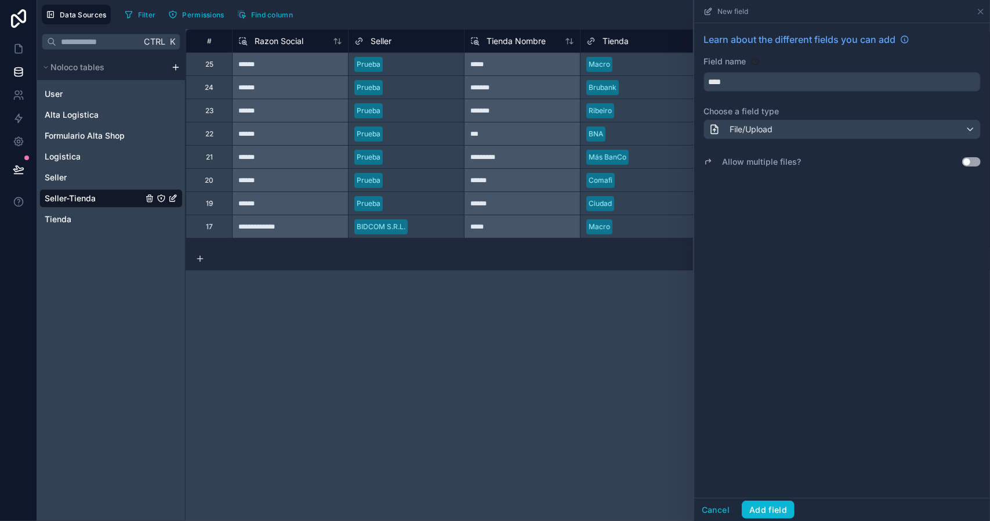
type input "****"
click at [12, 48] on link at bounding box center [18, 48] width 37 height 23
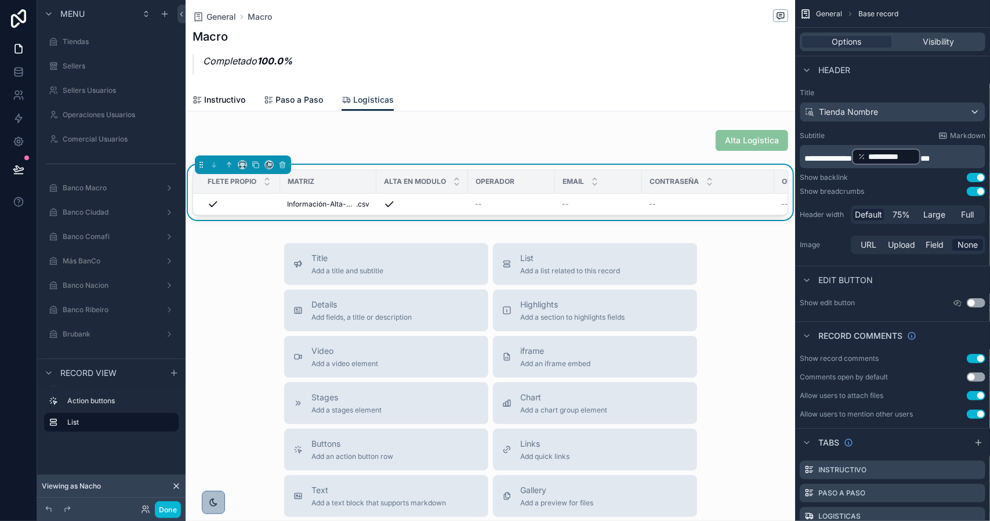
click at [290, 91] on link "Paso a Paso" at bounding box center [293, 100] width 59 height 23
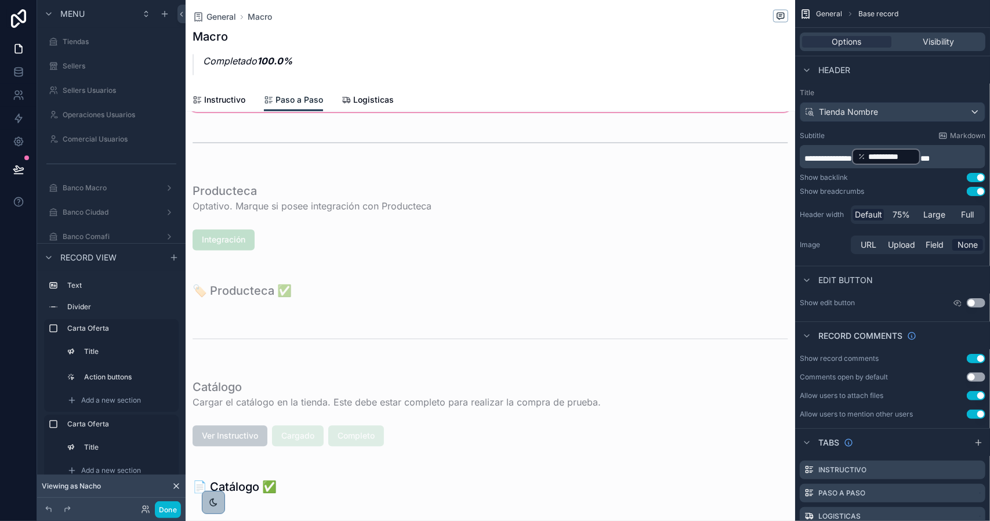
scroll to position [1681, 0]
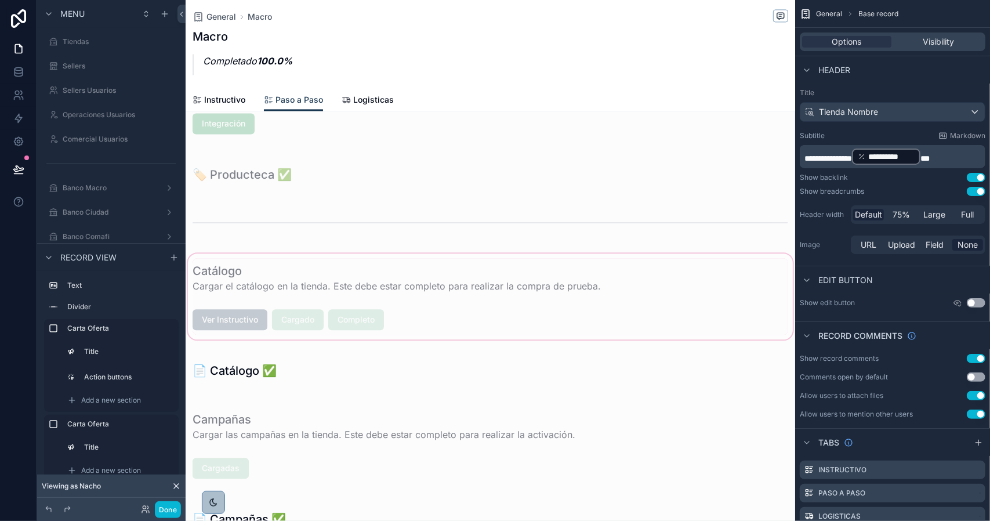
click at [234, 321] on div "scrollable content" at bounding box center [490, 296] width 609 height 90
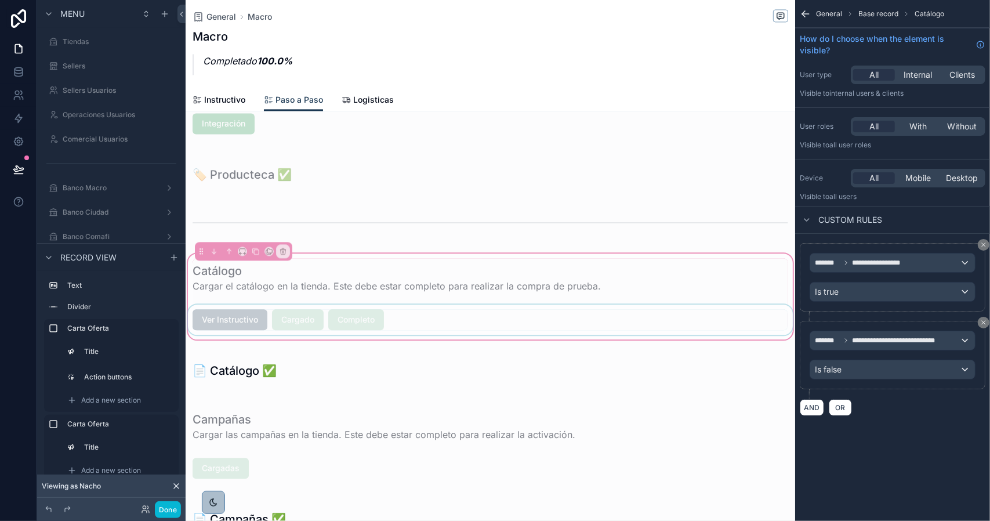
click at [221, 319] on div "scrollable content" at bounding box center [490, 319] width 609 height 30
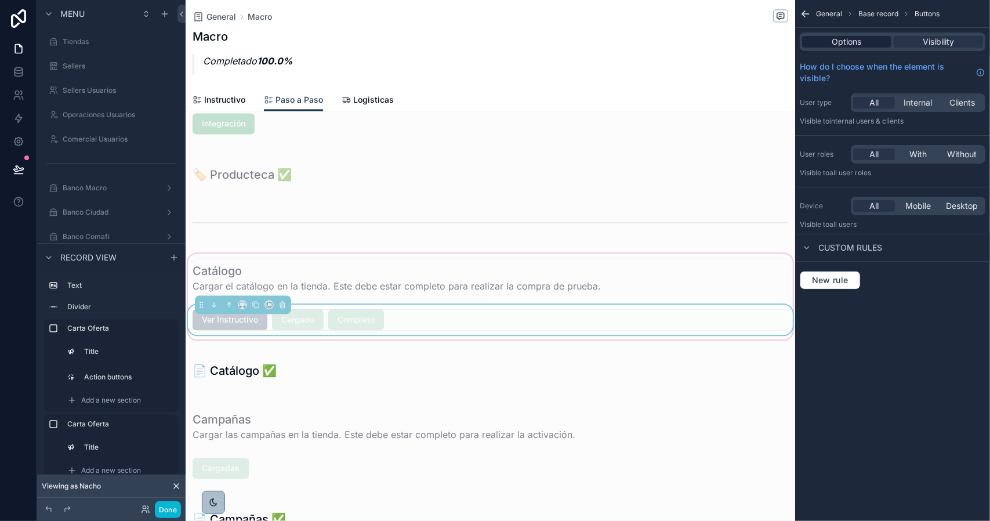
click at [837, 37] on span "Options" at bounding box center [847, 42] width 30 height 12
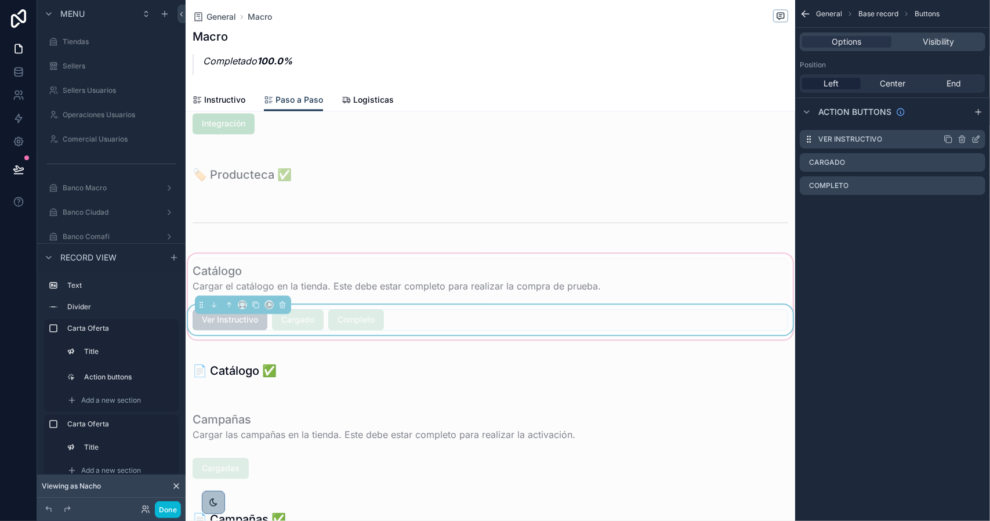
click at [978, 141] on icon "scrollable content" at bounding box center [975, 139] width 5 height 5
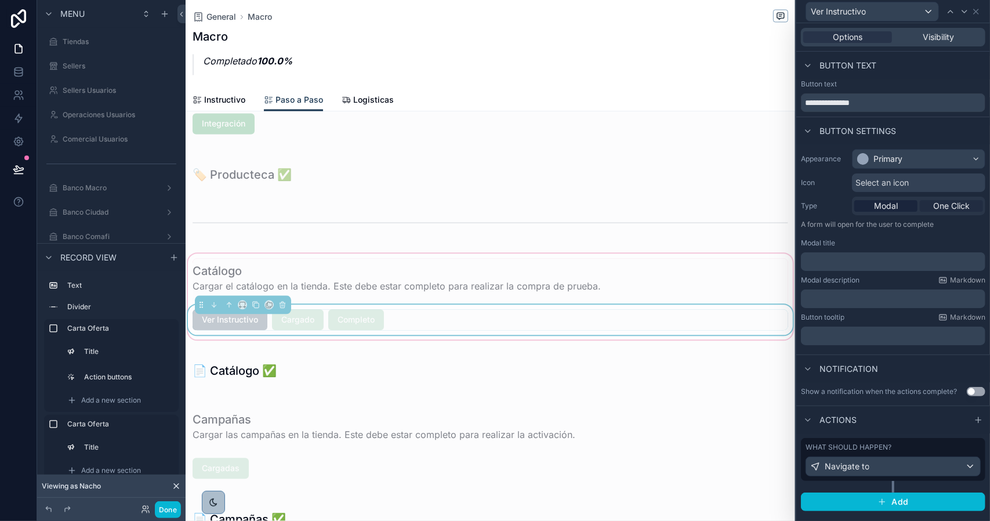
click at [957, 206] on span "One Click" at bounding box center [951, 206] width 37 height 12
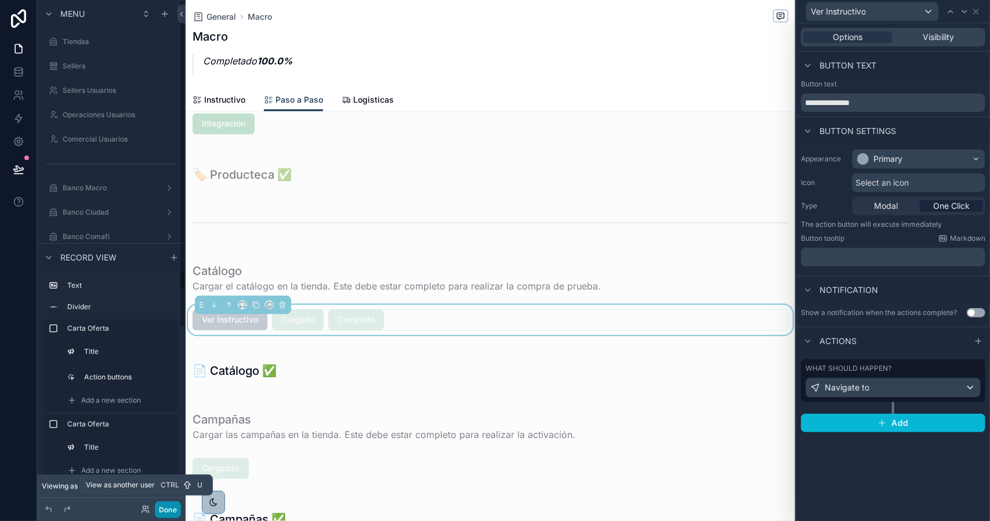
click at [164, 510] on button "Done" at bounding box center [168, 509] width 26 height 17
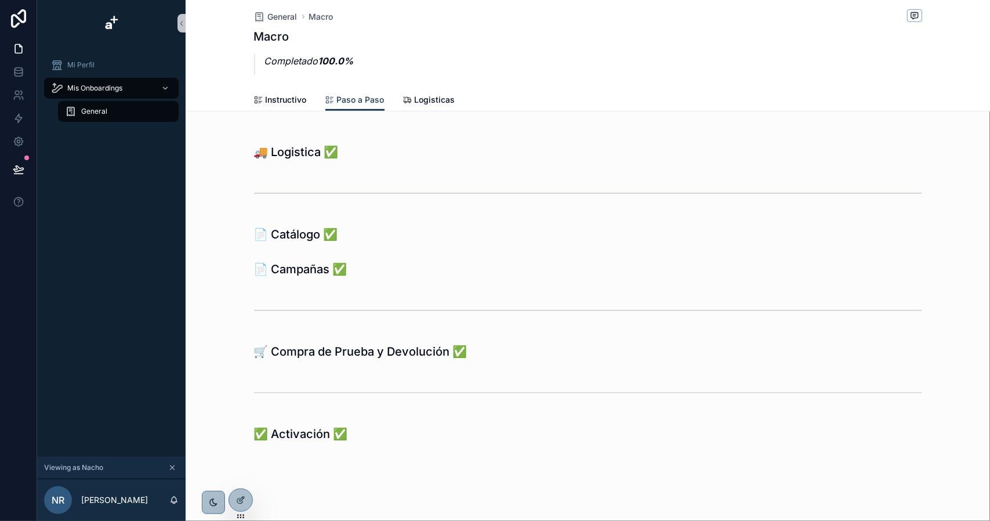
scroll to position [453, 0]
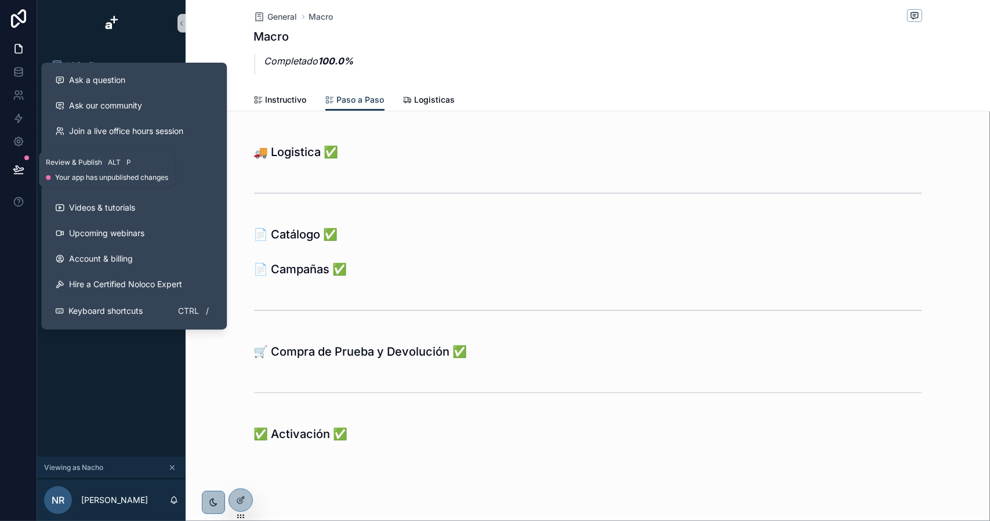
click at [20, 169] on icon at bounding box center [18, 169] width 10 height 6
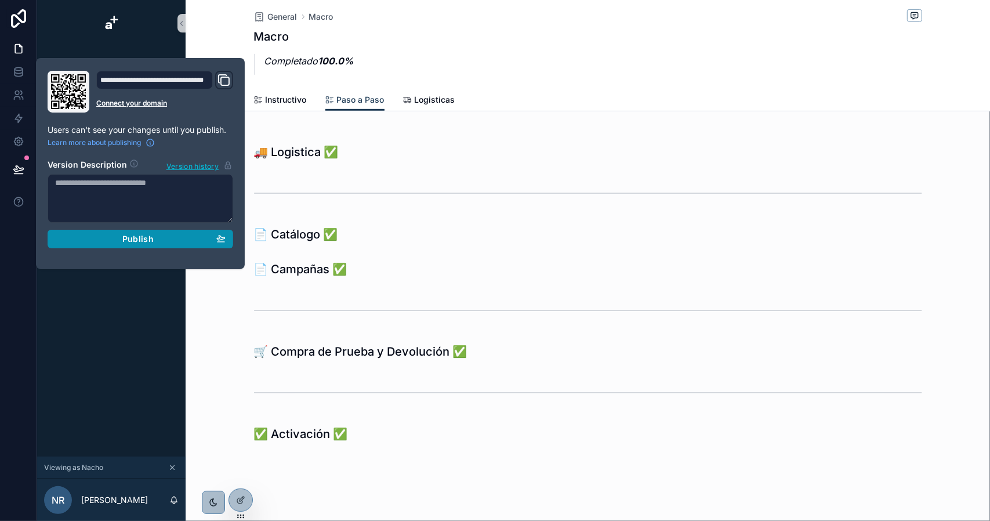
click at [136, 236] on span "Publish" at bounding box center [137, 239] width 31 height 10
